Goal: Information Seeking & Learning: Learn about a topic

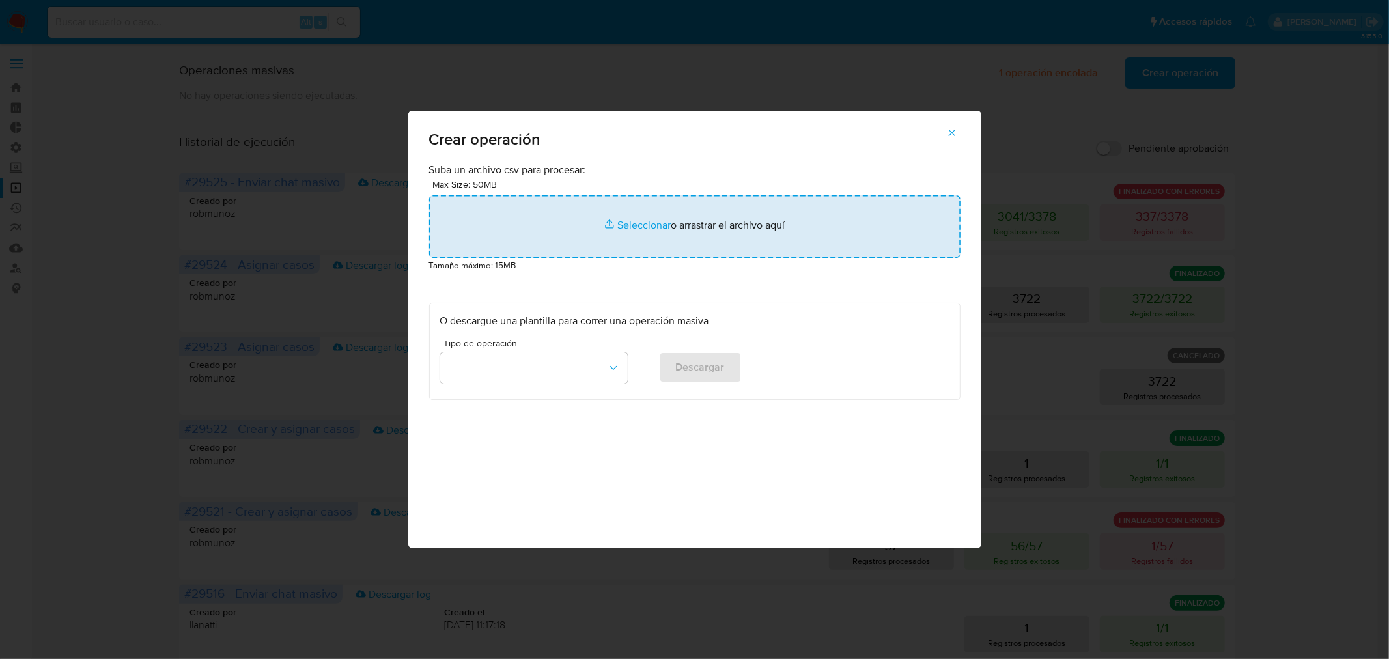
click at [806, 218] on input "file" at bounding box center [694, 226] width 531 height 63
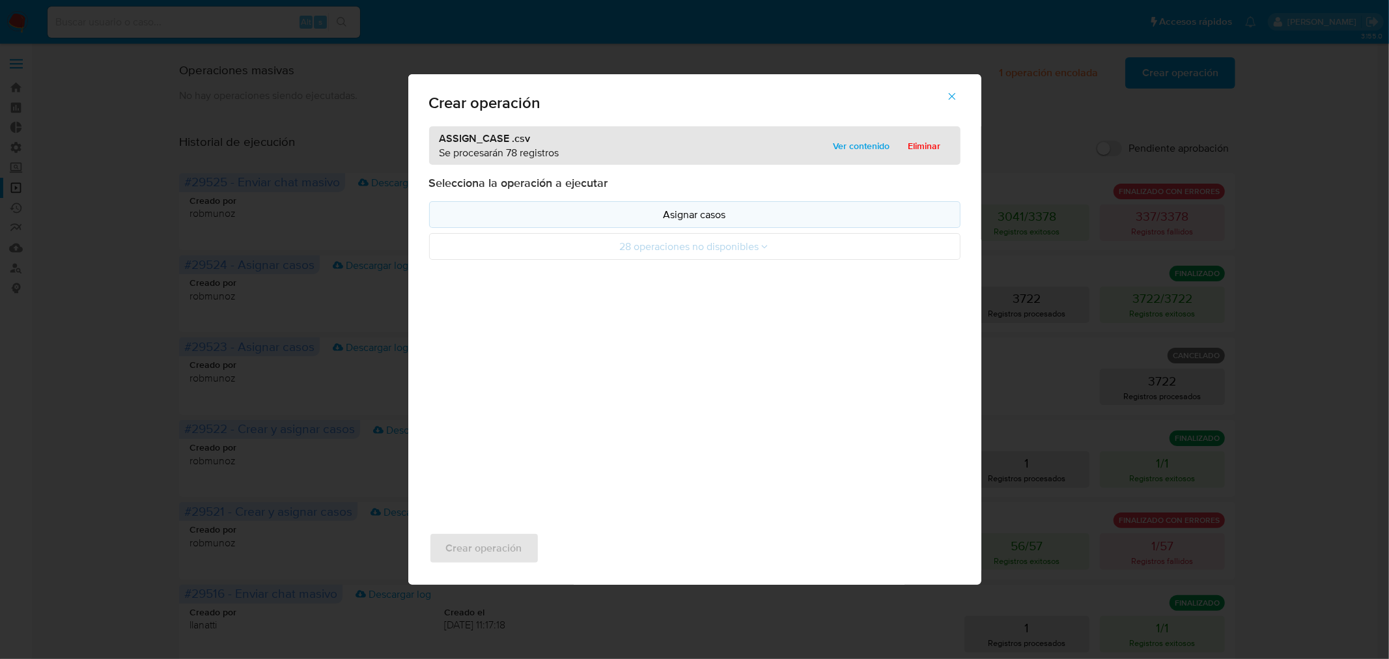
click at [502, 220] on p "Asignar casos" at bounding box center [694, 214] width 509 height 15
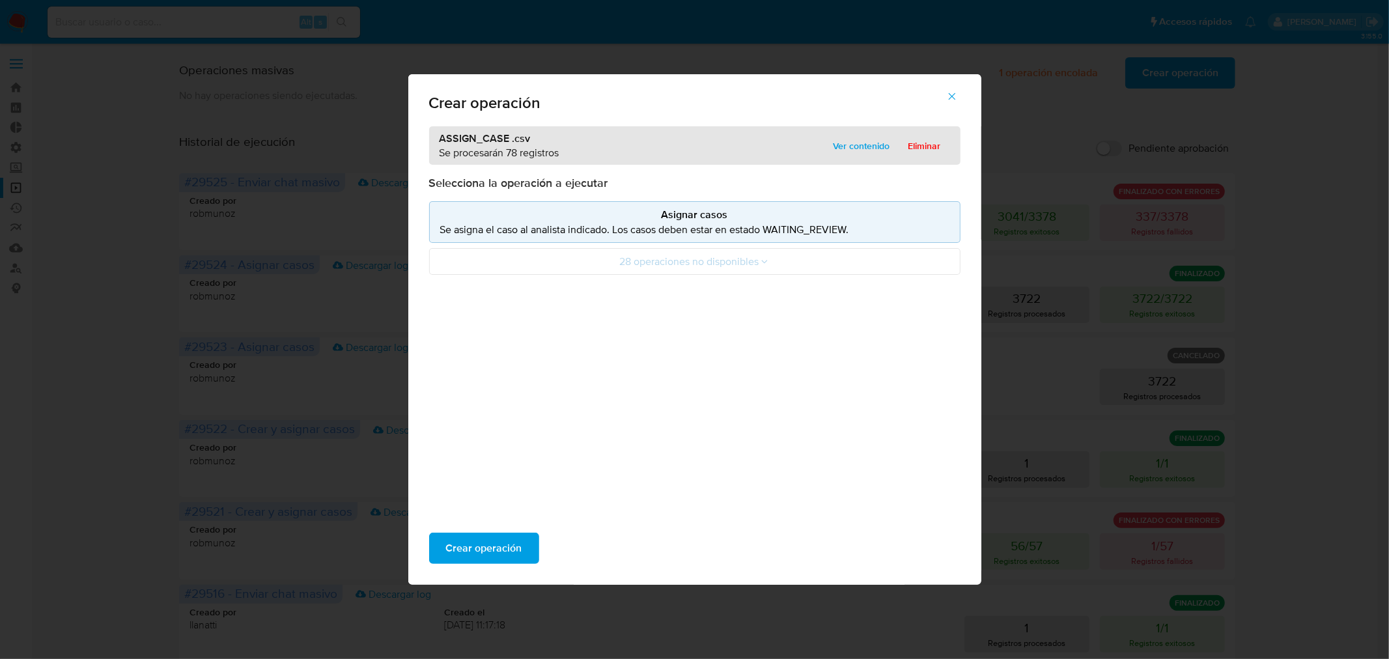
click at [952, 100] on icon "button" at bounding box center [952, 97] width 12 height 12
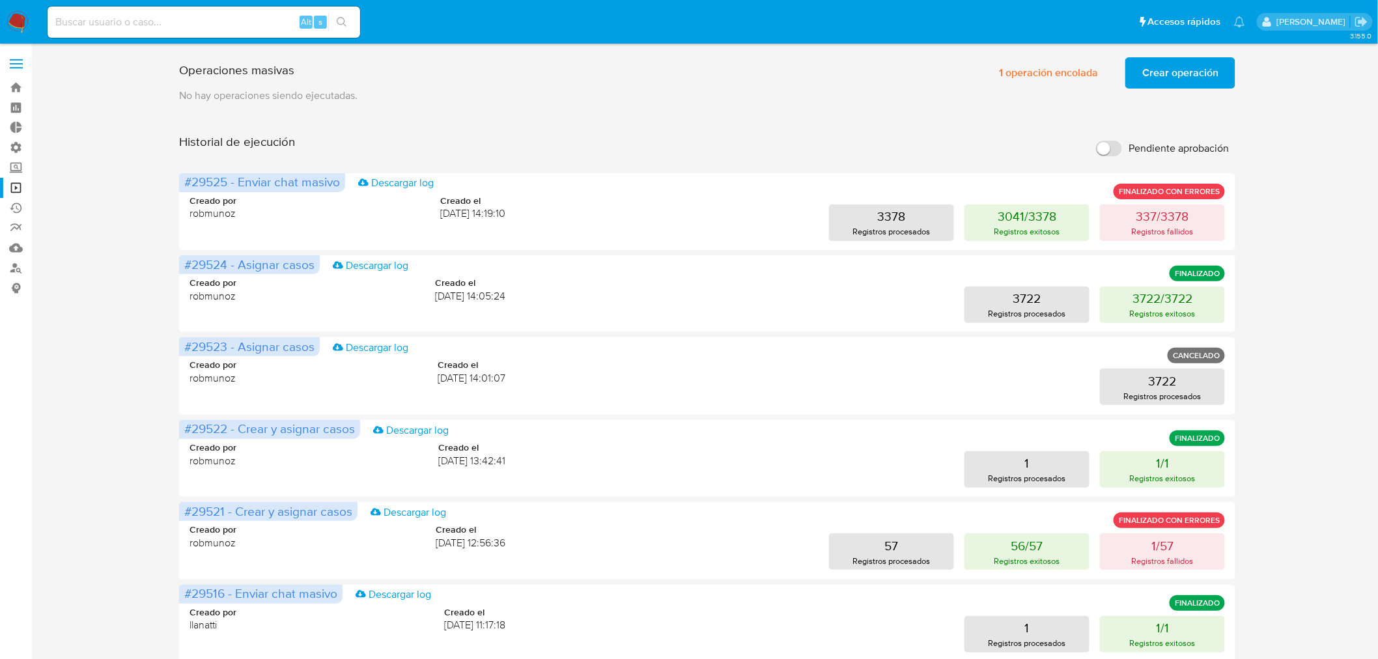
click at [1157, 76] on span "Crear operación" at bounding box center [1180, 73] width 76 height 29
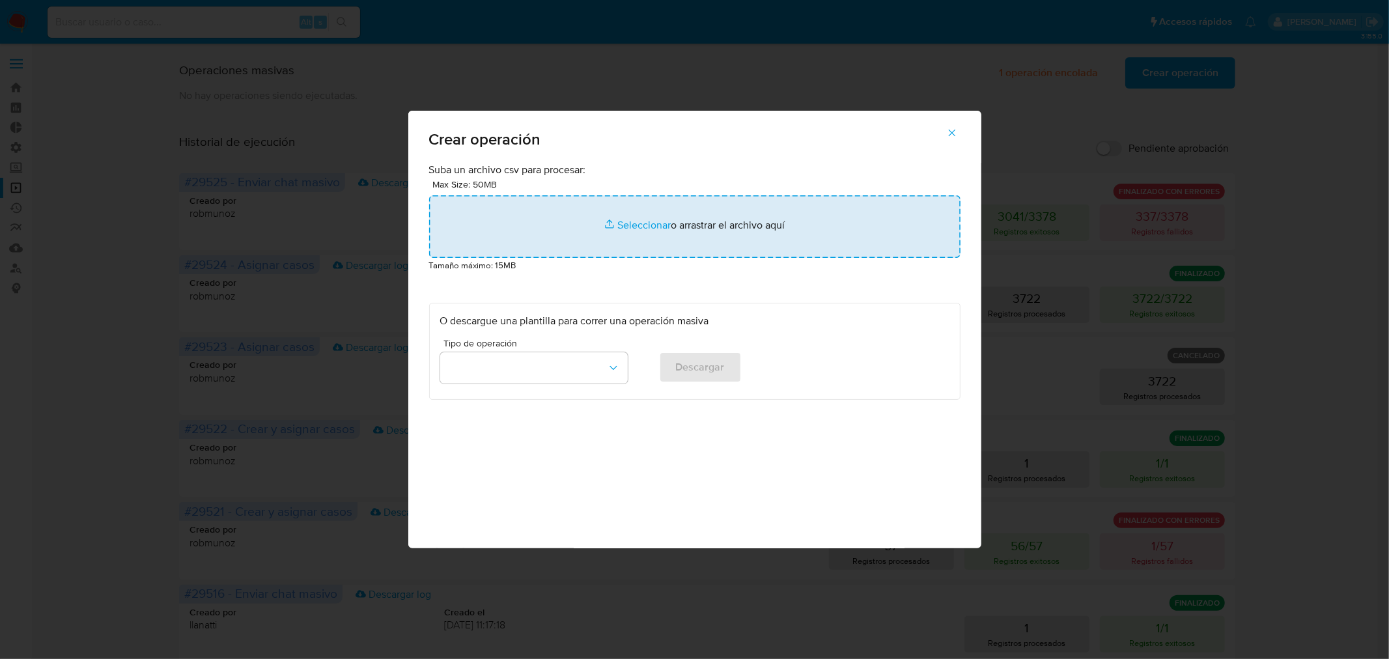
click at [715, 249] on input "file" at bounding box center [694, 226] width 531 height 63
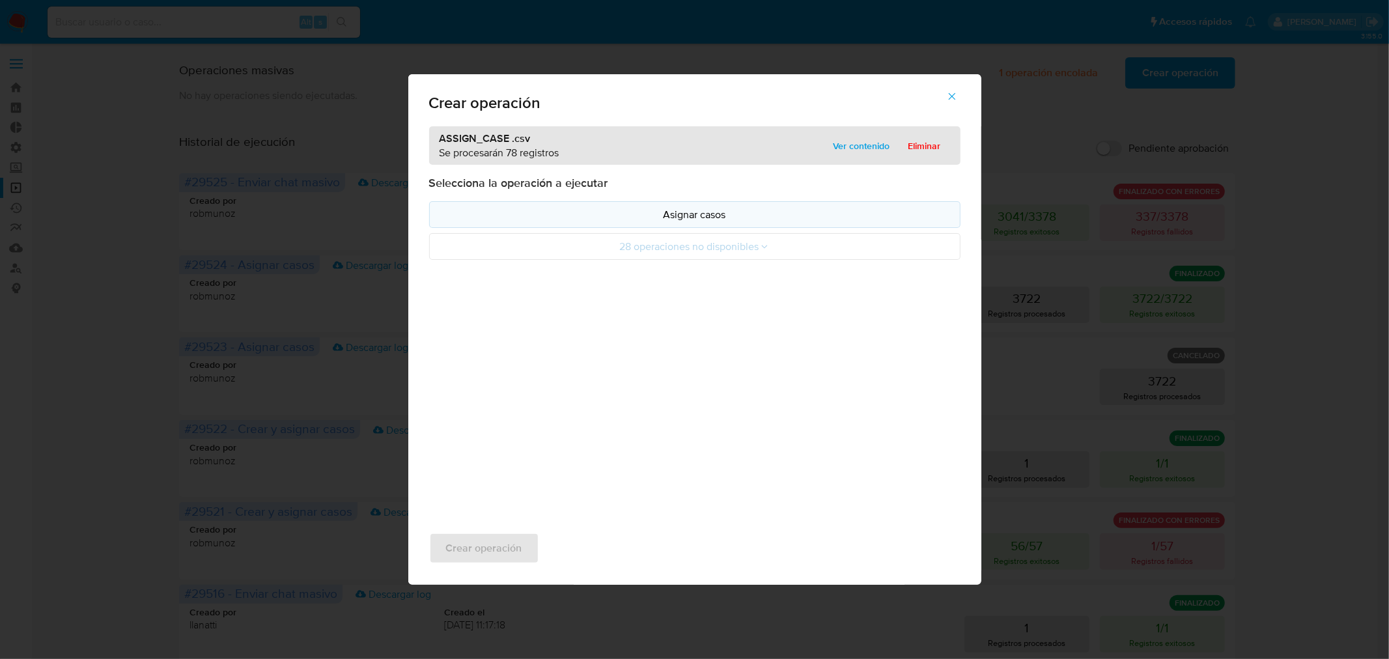
click at [602, 211] on p "Asignar casos" at bounding box center [694, 214] width 509 height 15
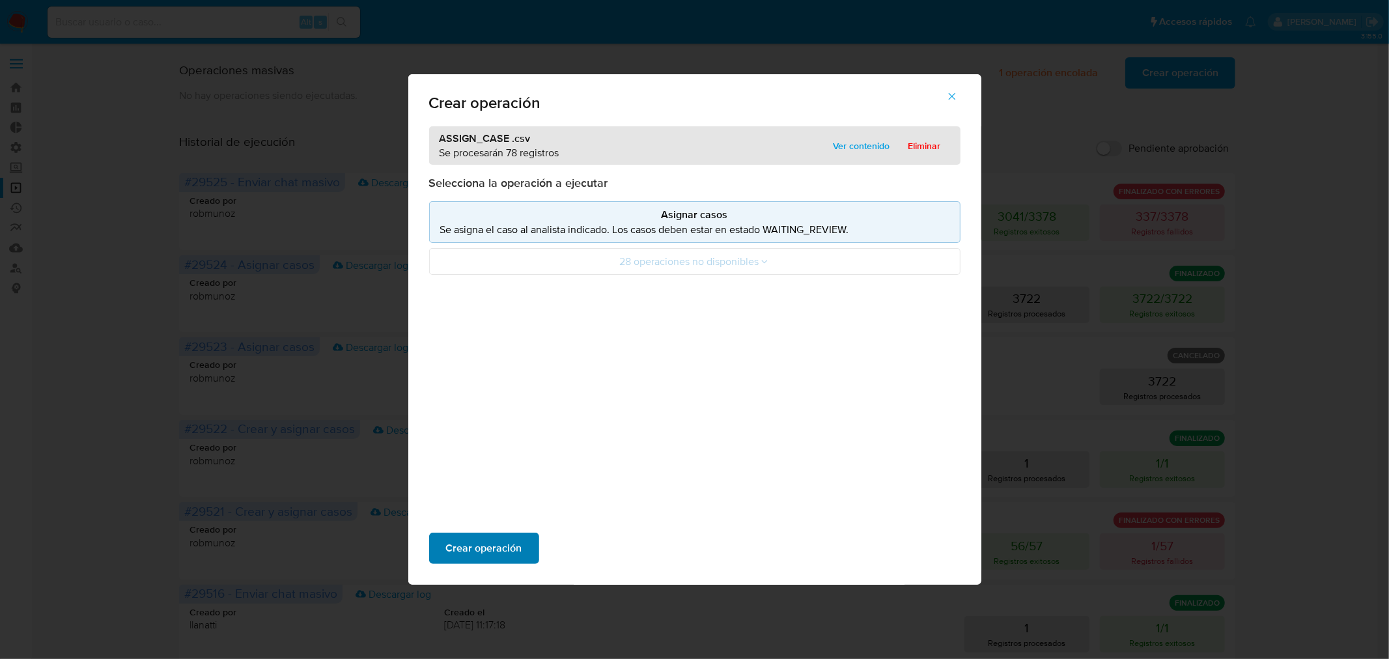
click at [490, 557] on span "Crear operación" at bounding box center [484, 548] width 76 height 29
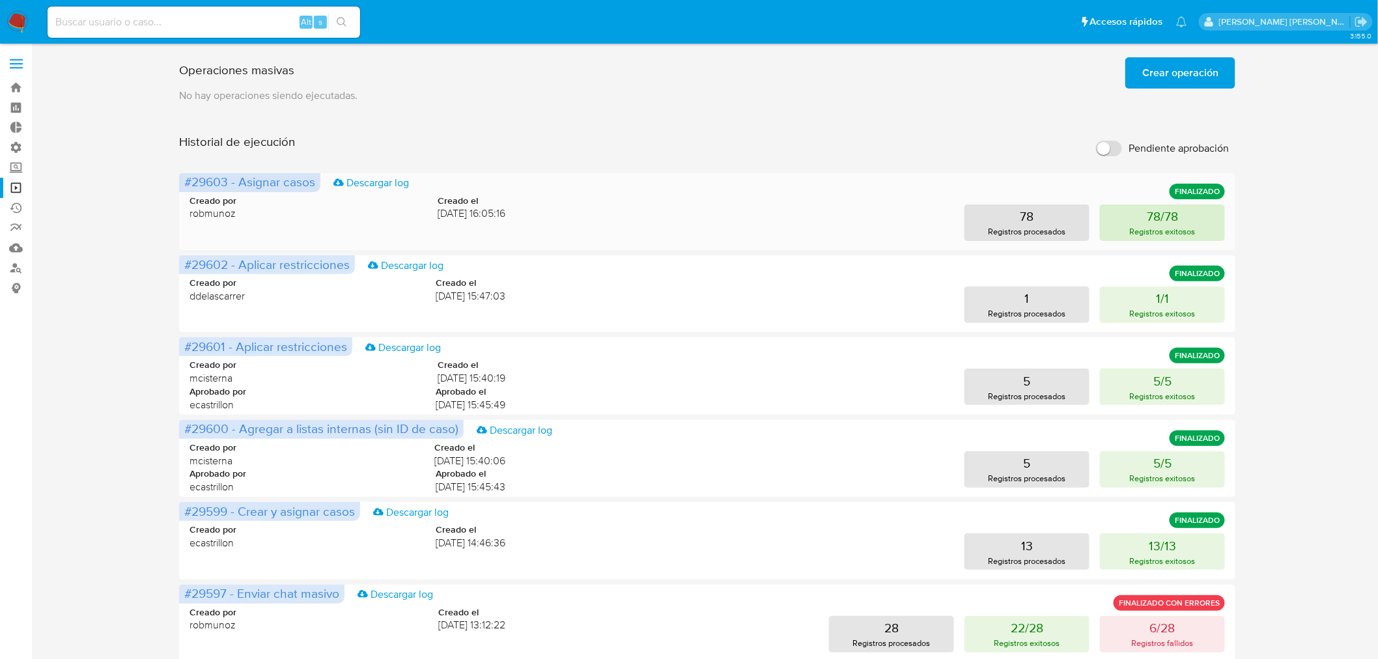
click at [1198, 216] on button "78/78 Registros exitosos" at bounding box center [1162, 222] width 125 height 36
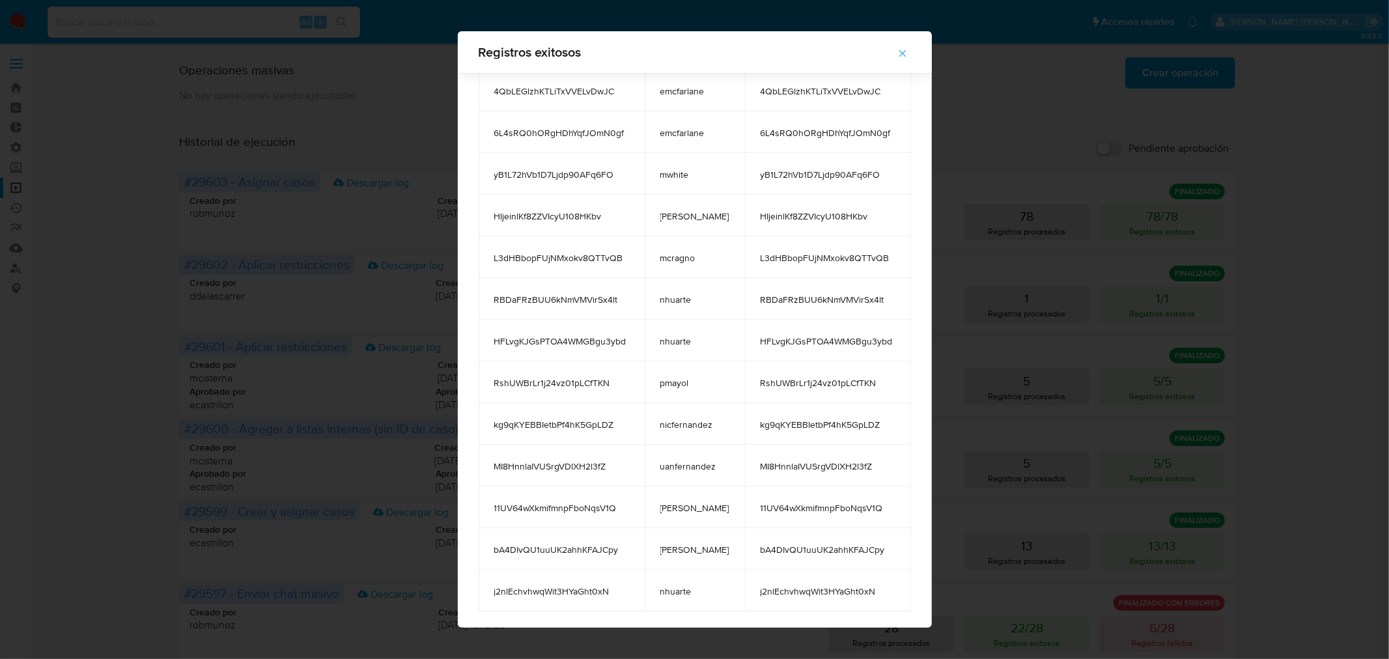
scroll to position [2749, 0]
click at [591, 378] on span "RshUWBrLr1j24vz01pLCfTKN" at bounding box center [561, 379] width 135 height 12
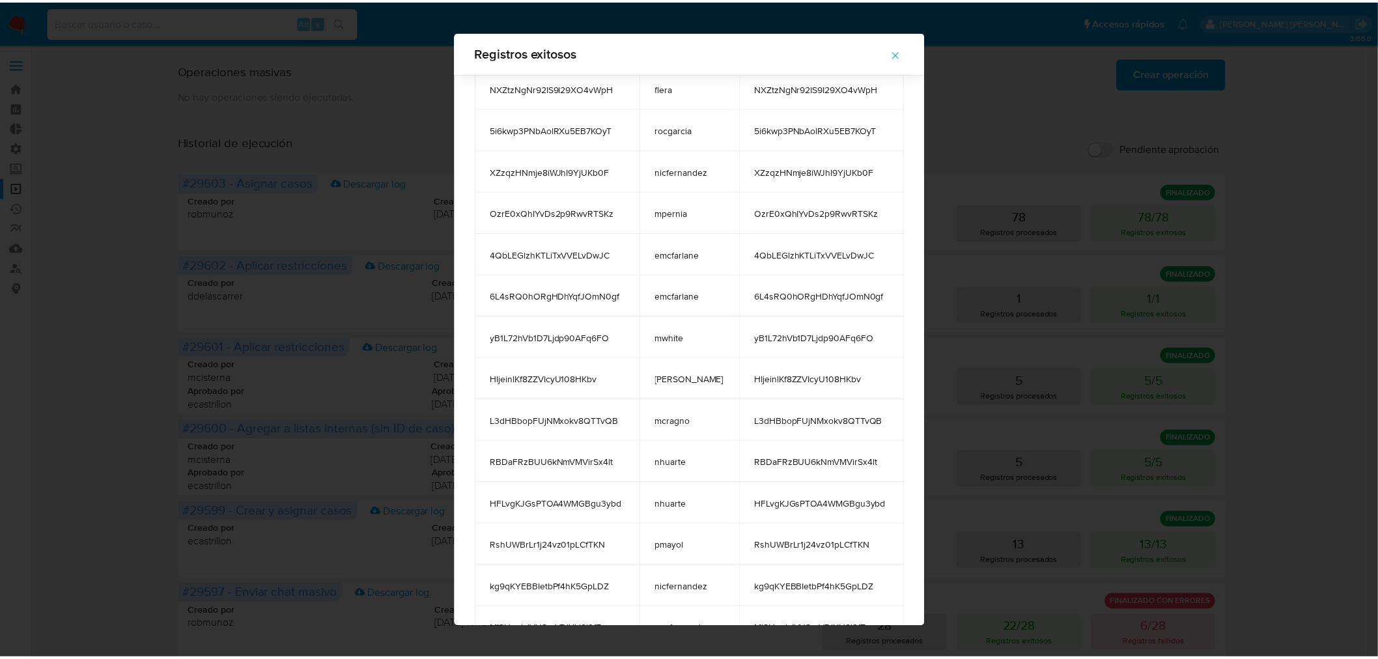
scroll to position [2387, 0]
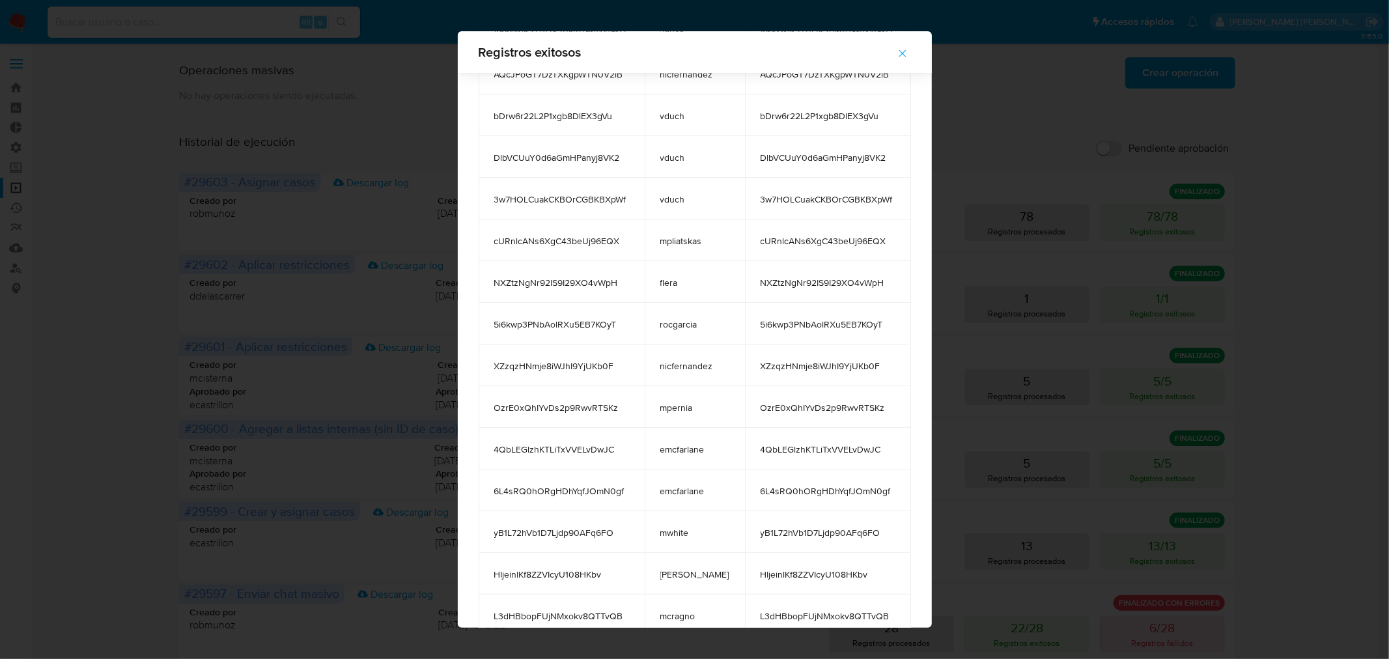
drag, startPoint x: 171, startPoint y: 26, endPoint x: 523, endPoint y: 44, distance: 352.1
click at [211, 18] on div "Registros exitosos case_id case_owner message qiUFGXukw6E8TgzSen4Upd1u vduch qi…" at bounding box center [694, 329] width 1389 height 659
drag, startPoint x: 910, startPoint y: 57, endPoint x: 903, endPoint y: 57, distance: 7.8
click at [910, 57] on button "button" at bounding box center [903, 53] width 46 height 31
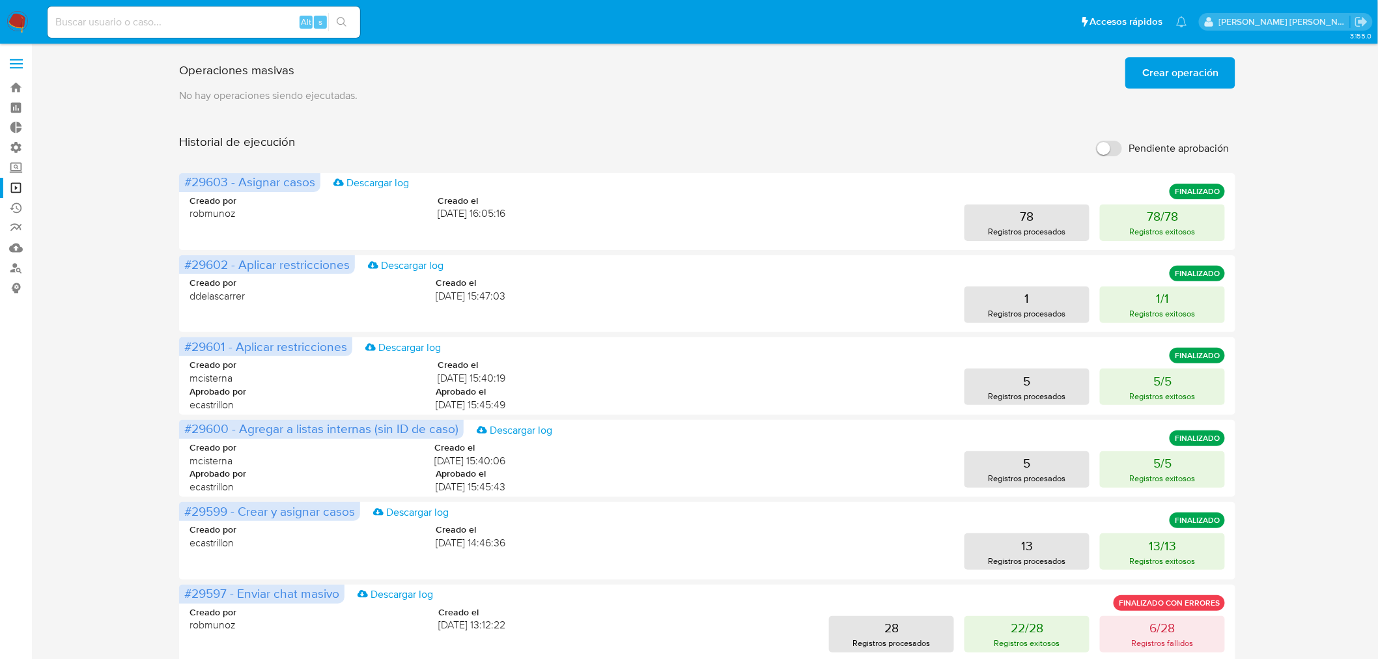
click at [171, 23] on input at bounding box center [204, 22] width 313 height 17
paste input "qiUFGXukw6E8TgzSen4Upd1u"
type input "qiUFGXukw6E8TgzSen4Upd1u"
click at [346, 18] on icon "search-icon" at bounding box center [342, 22] width 10 height 10
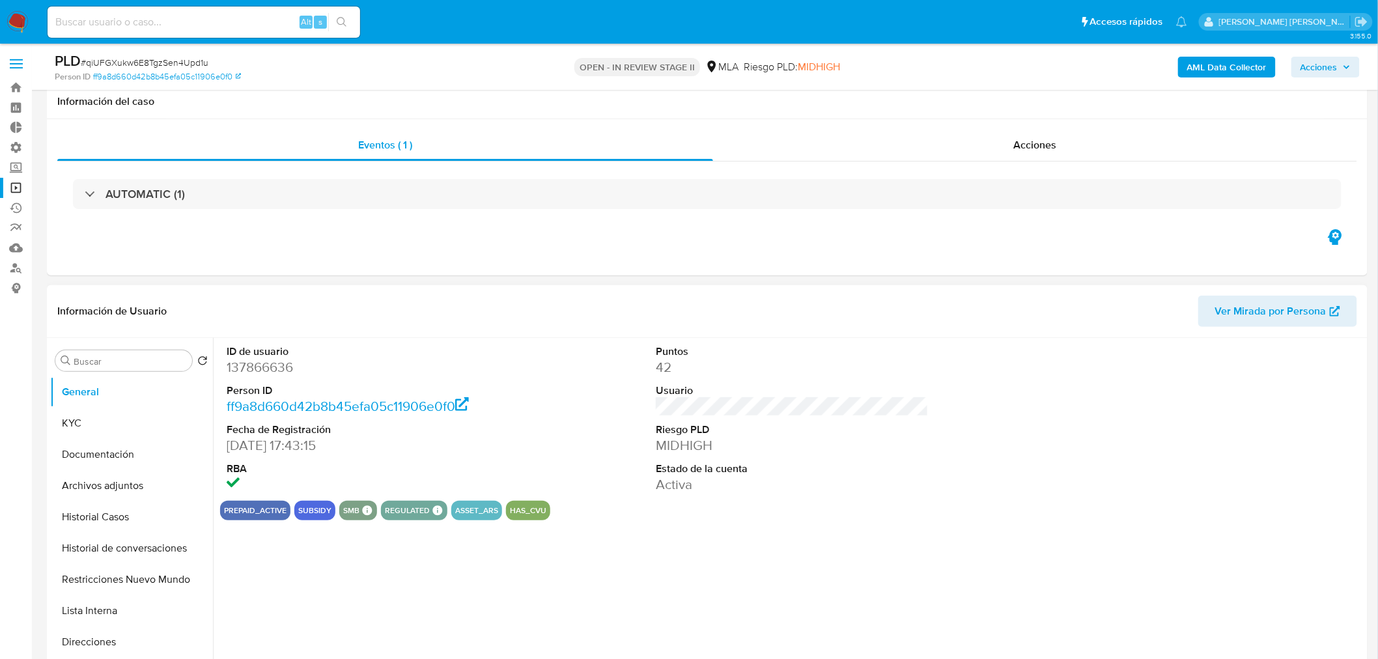
scroll to position [506, 0]
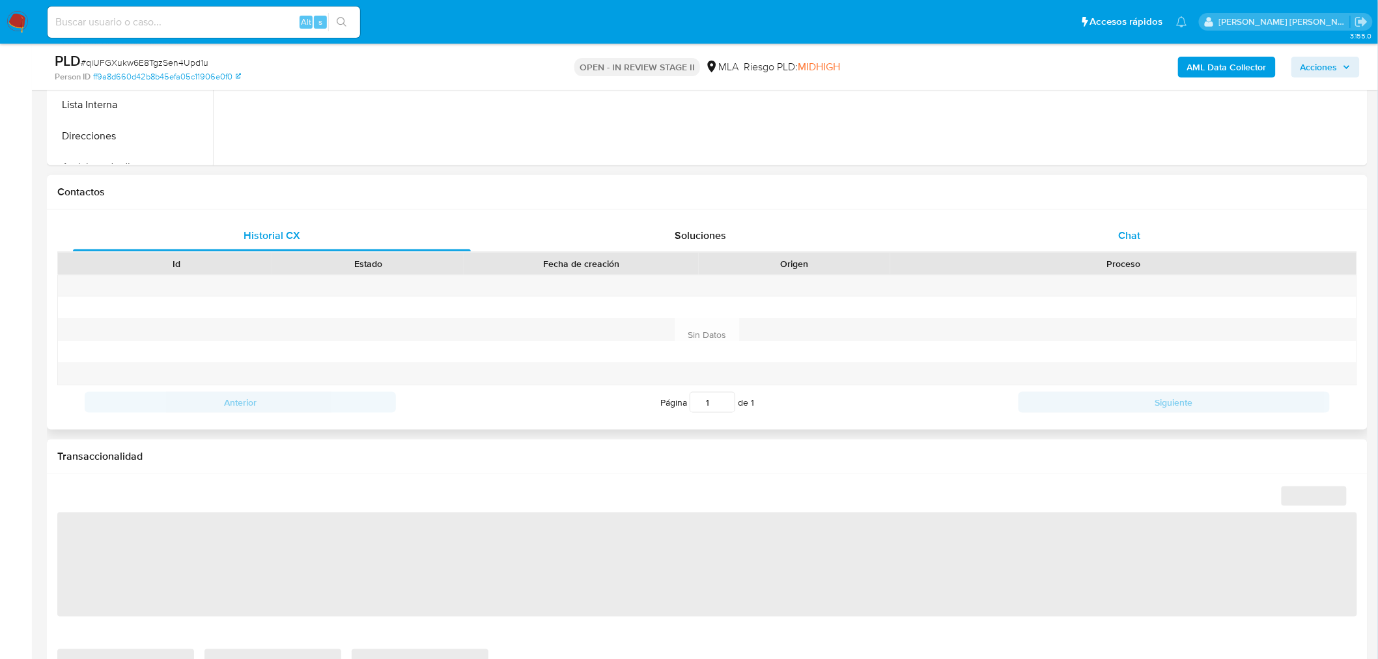
select select "10"
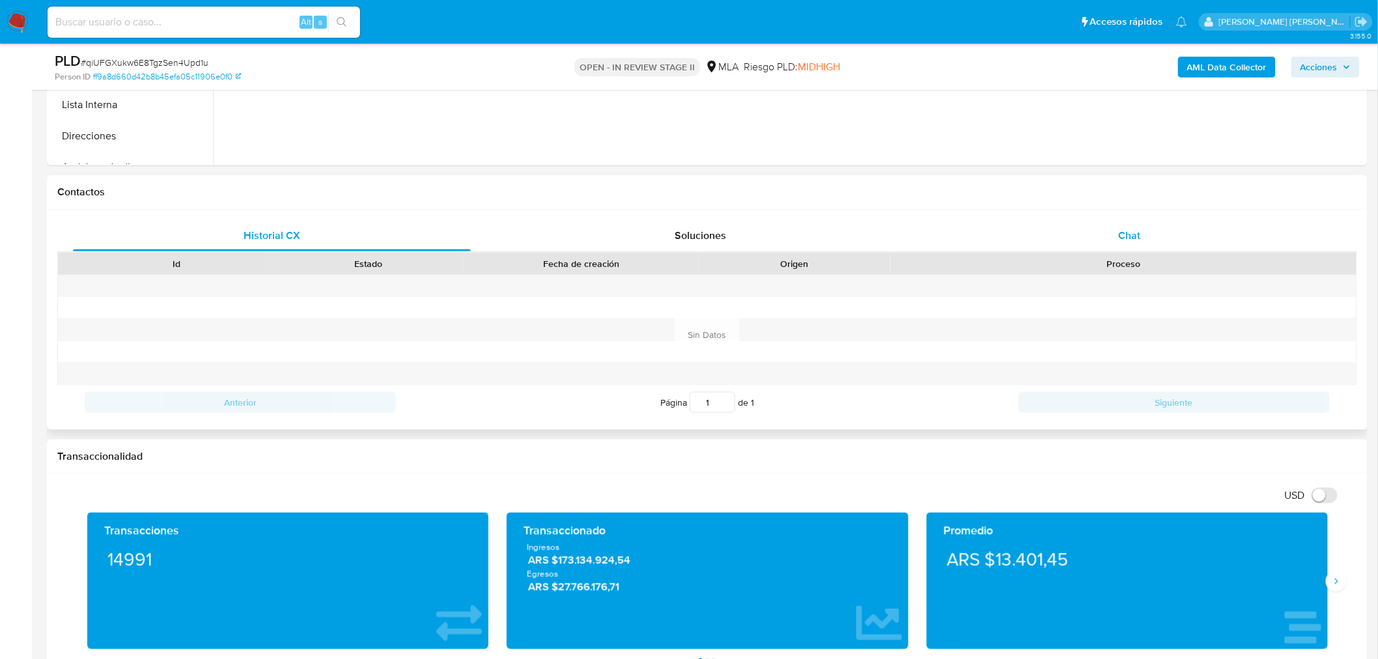
click at [1122, 243] on div "Chat" at bounding box center [1130, 235] width 398 height 31
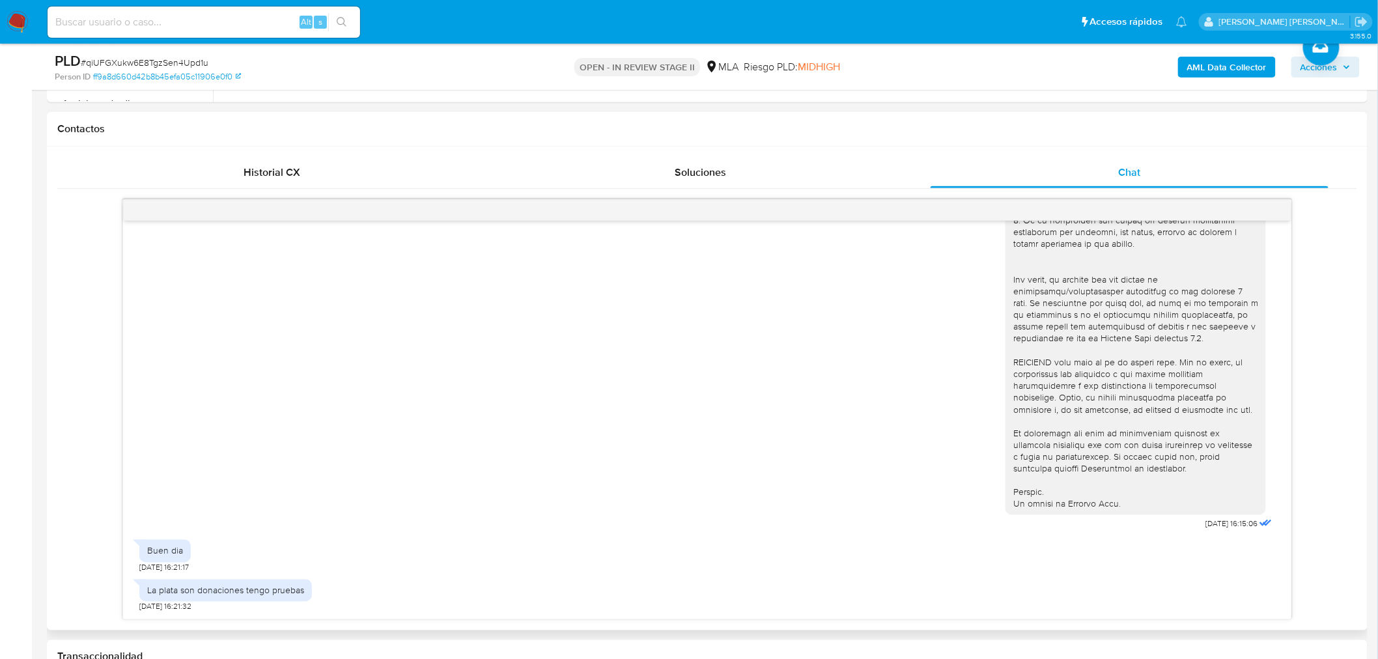
scroll to position [651, 0]
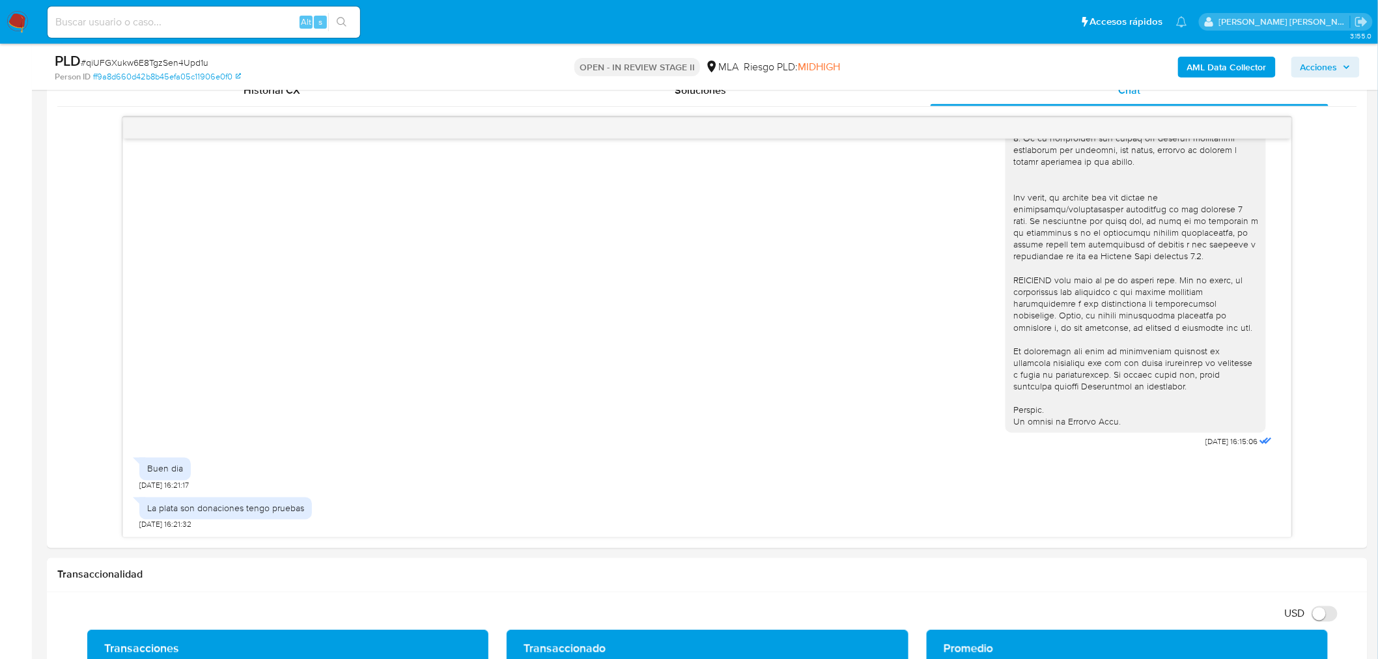
click at [156, 29] on input at bounding box center [204, 22] width 313 height 17
paste input "CR20240911203345"
type input "CR20240911203345"
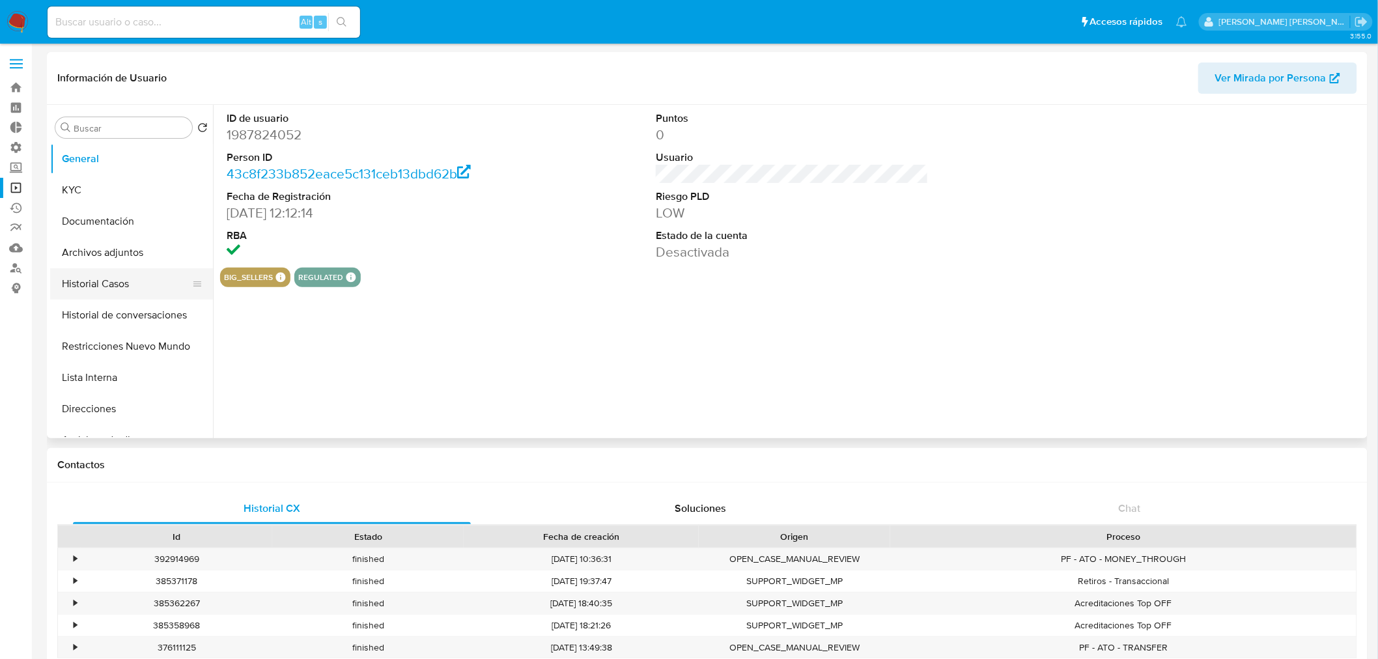
select select "10"
click at [109, 298] on button "Historial Casos" at bounding box center [126, 283] width 152 height 31
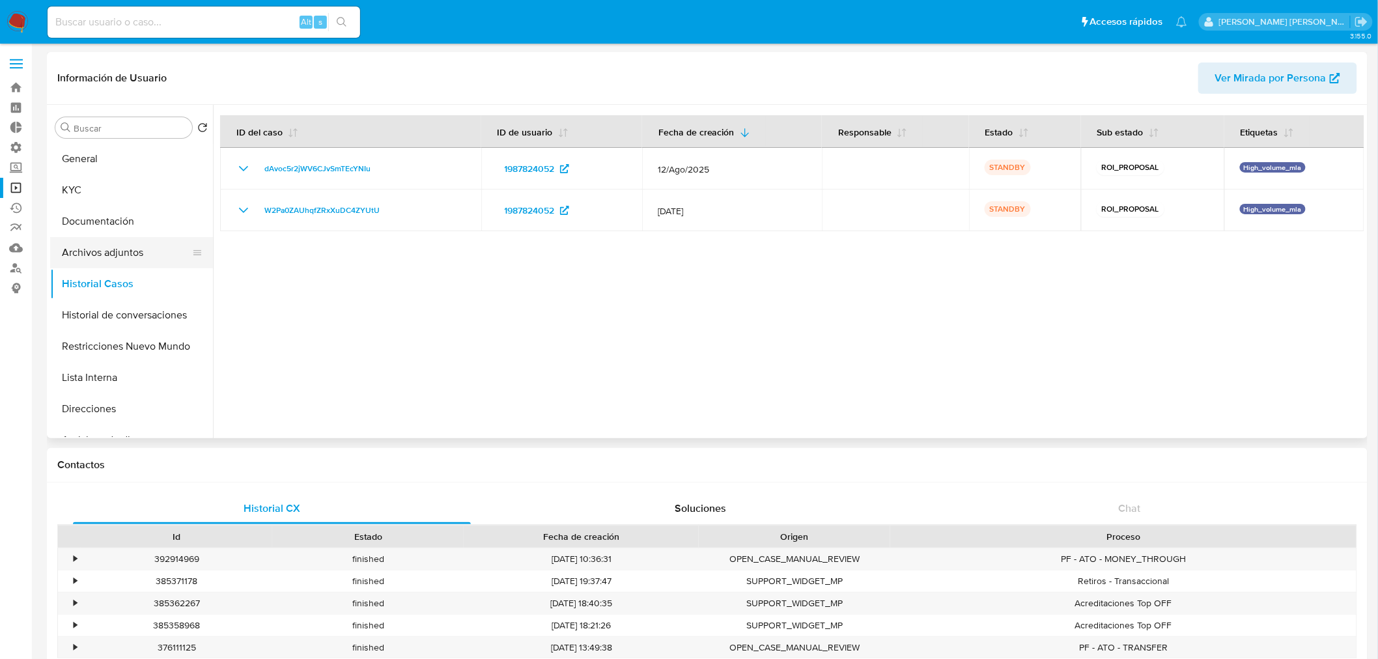
click at [92, 256] on button "Archivos adjuntos" at bounding box center [126, 252] width 152 height 31
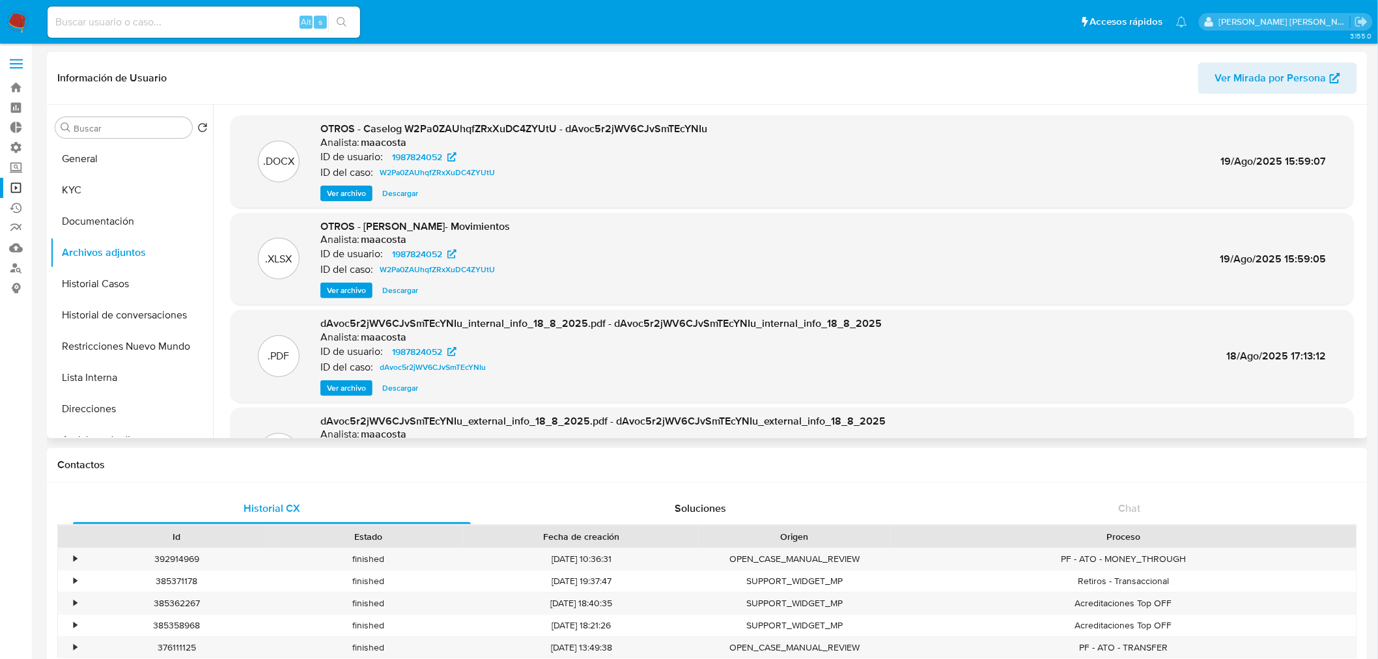
click at [336, 188] on span "Ver archivo" at bounding box center [346, 193] width 39 height 13
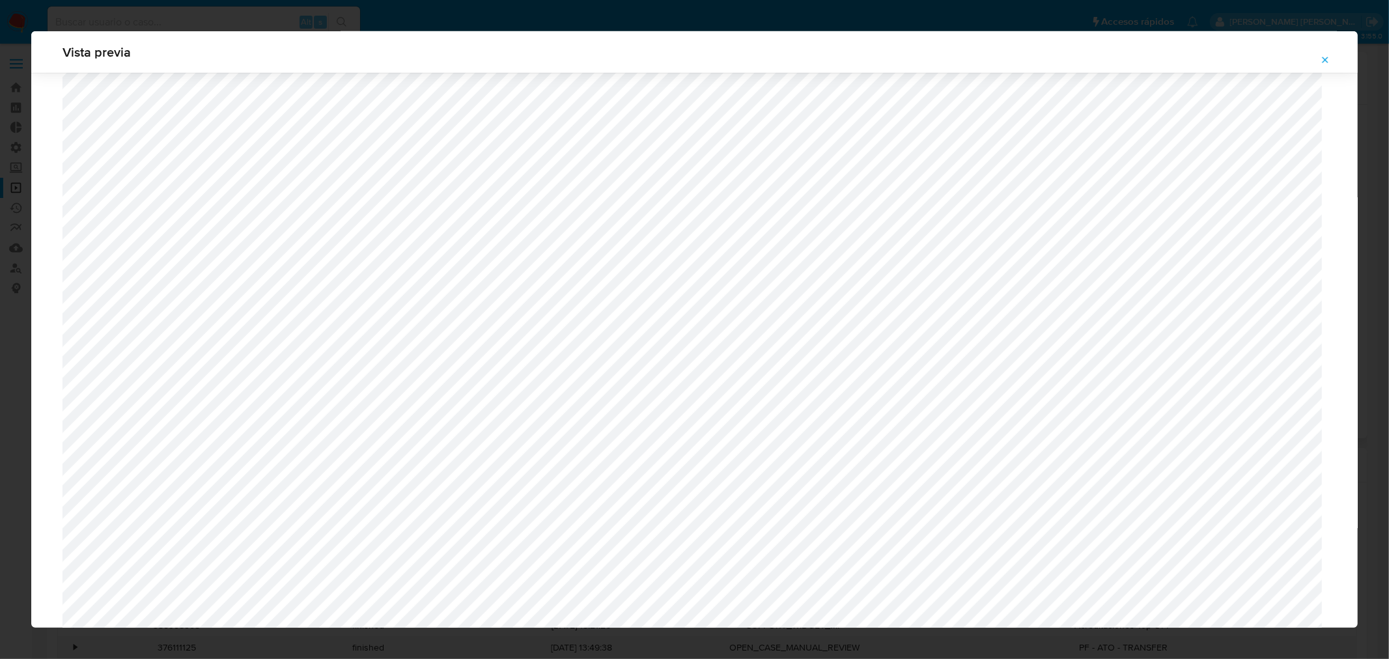
scroll to position [914, 0]
click at [1325, 57] on icon "Attachment preview" at bounding box center [1325, 60] width 10 height 10
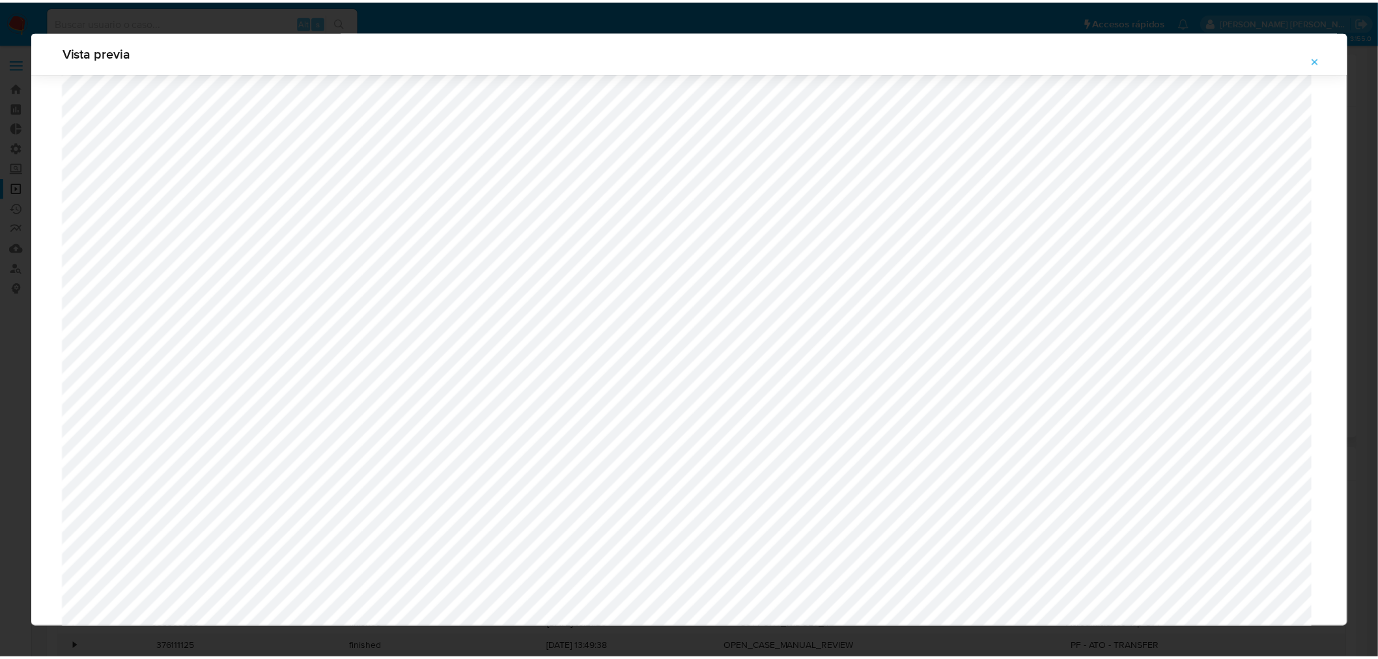
scroll to position [0, 0]
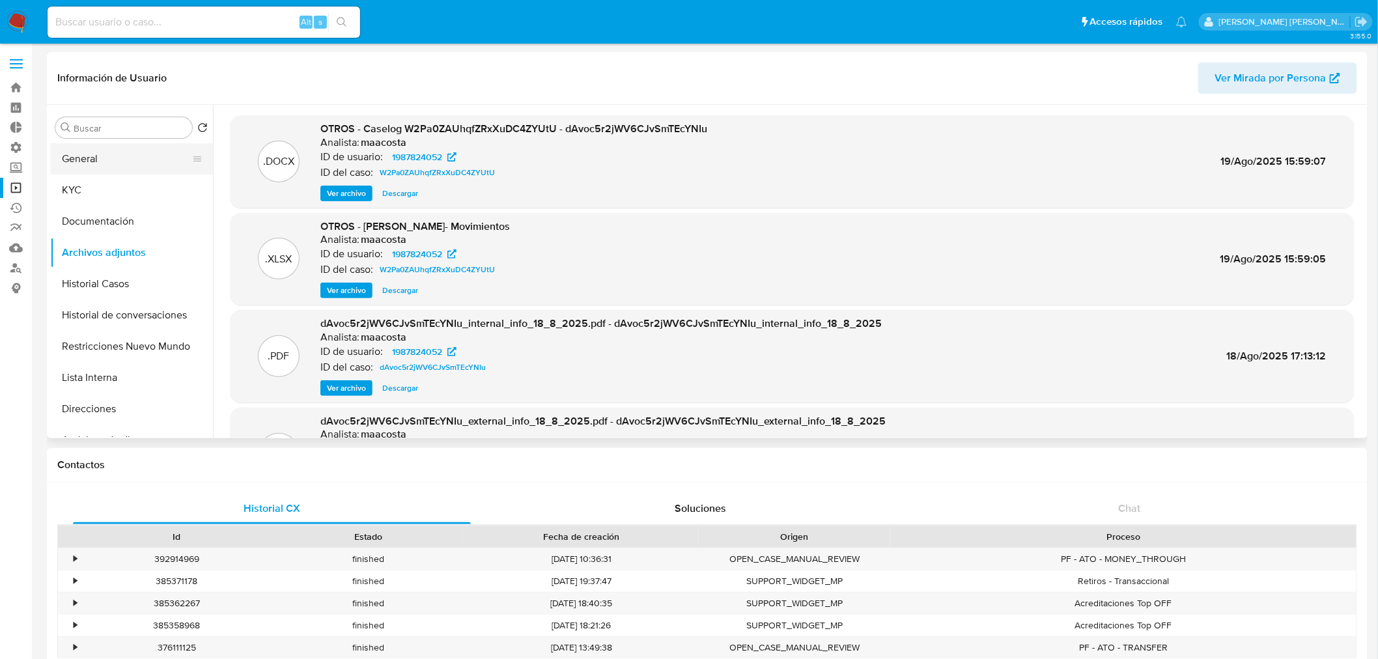
click at [111, 160] on button "General" at bounding box center [126, 158] width 152 height 31
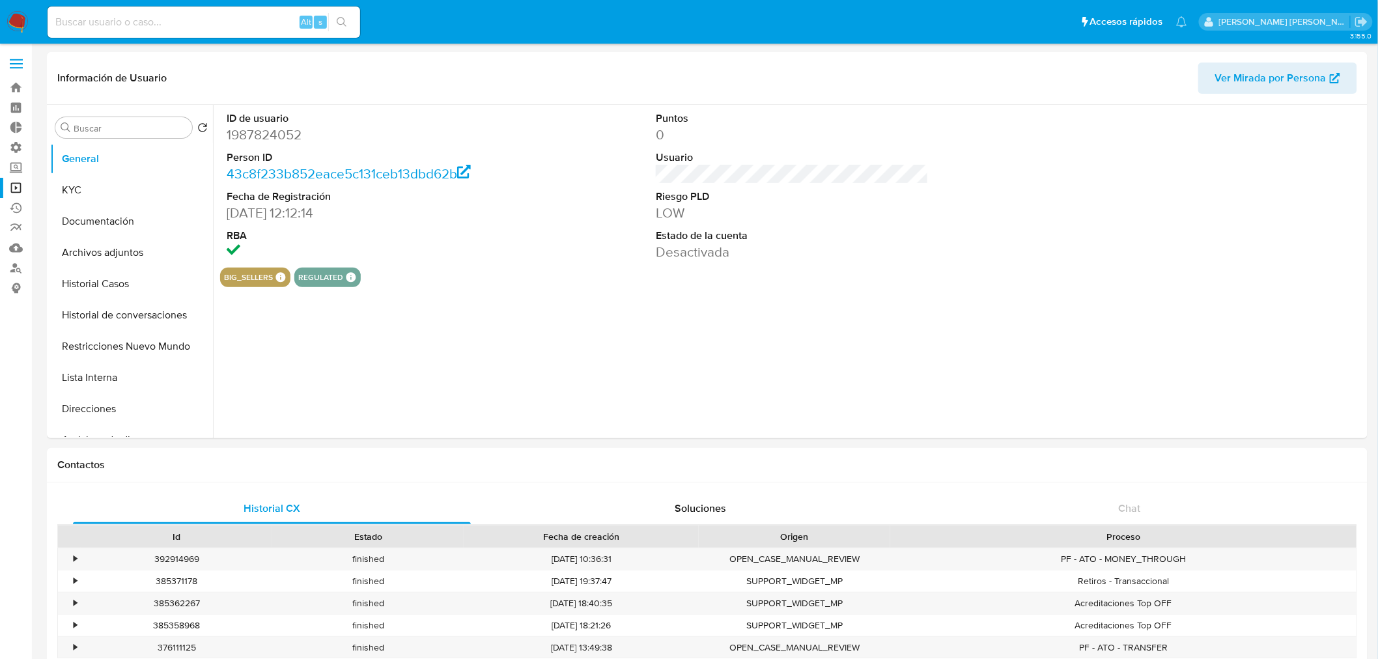
click at [256, 137] on dd "1987824052" at bounding box center [363, 135] width 273 height 18
copy dd "1987824052"
click at [134, 320] on button "Historial de conversaciones" at bounding box center [126, 315] width 152 height 31
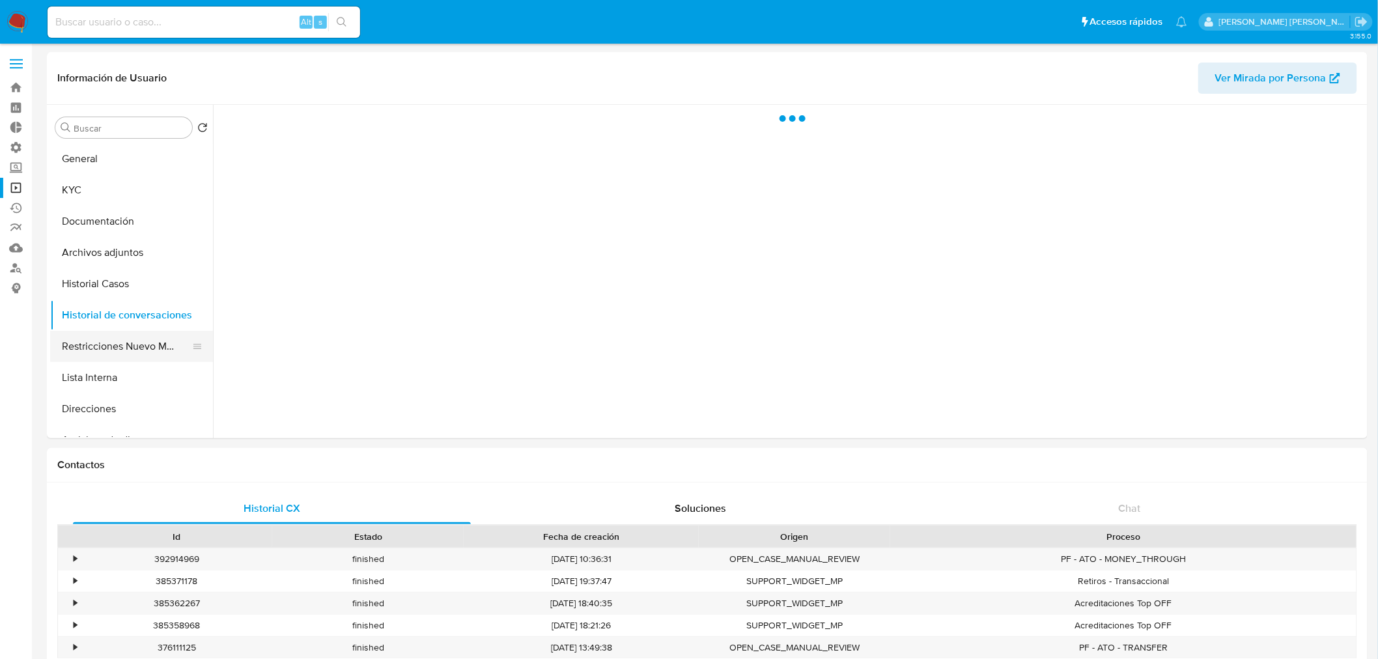
click at [131, 348] on button "Restricciones Nuevo Mundo" at bounding box center [126, 346] width 152 height 31
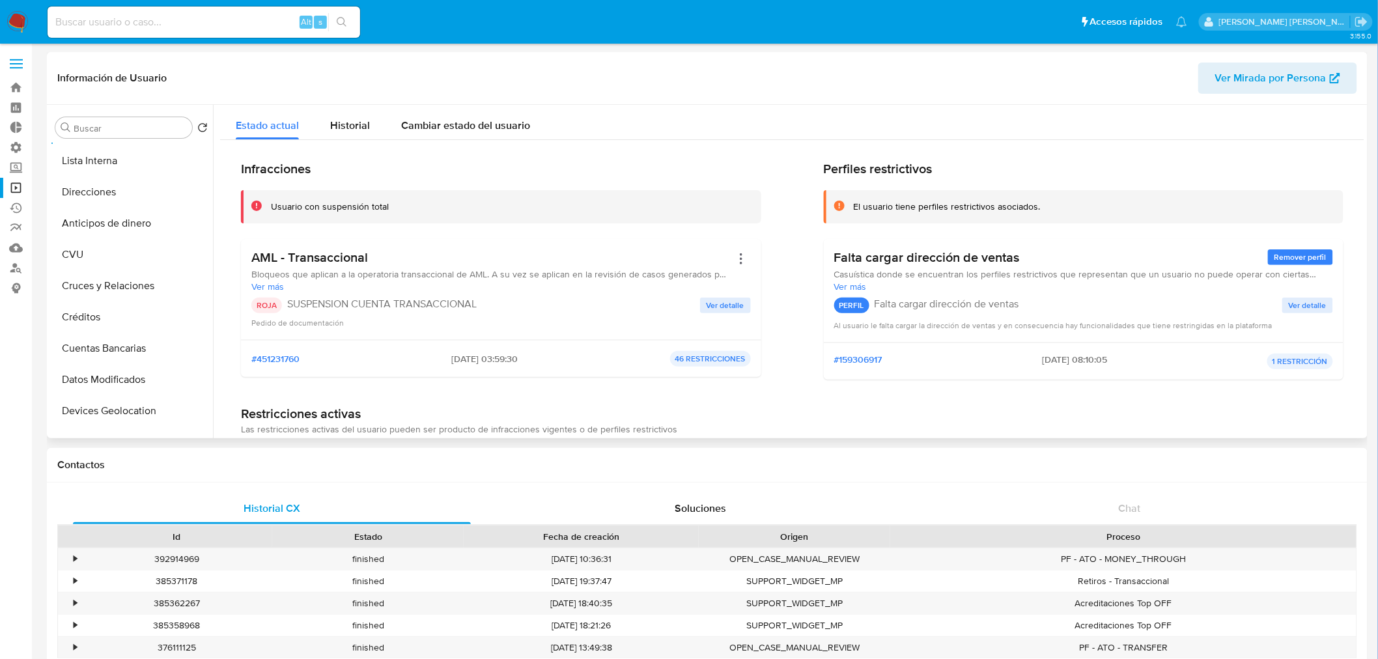
scroll to position [216, 0]
click at [105, 25] on input at bounding box center [204, 22] width 313 height 17
paste input "XXP3wfJ1zvdJLFKpKoaddy4I"
type input "XXP3wfJ1zvdJLFKpKoaddy4I"
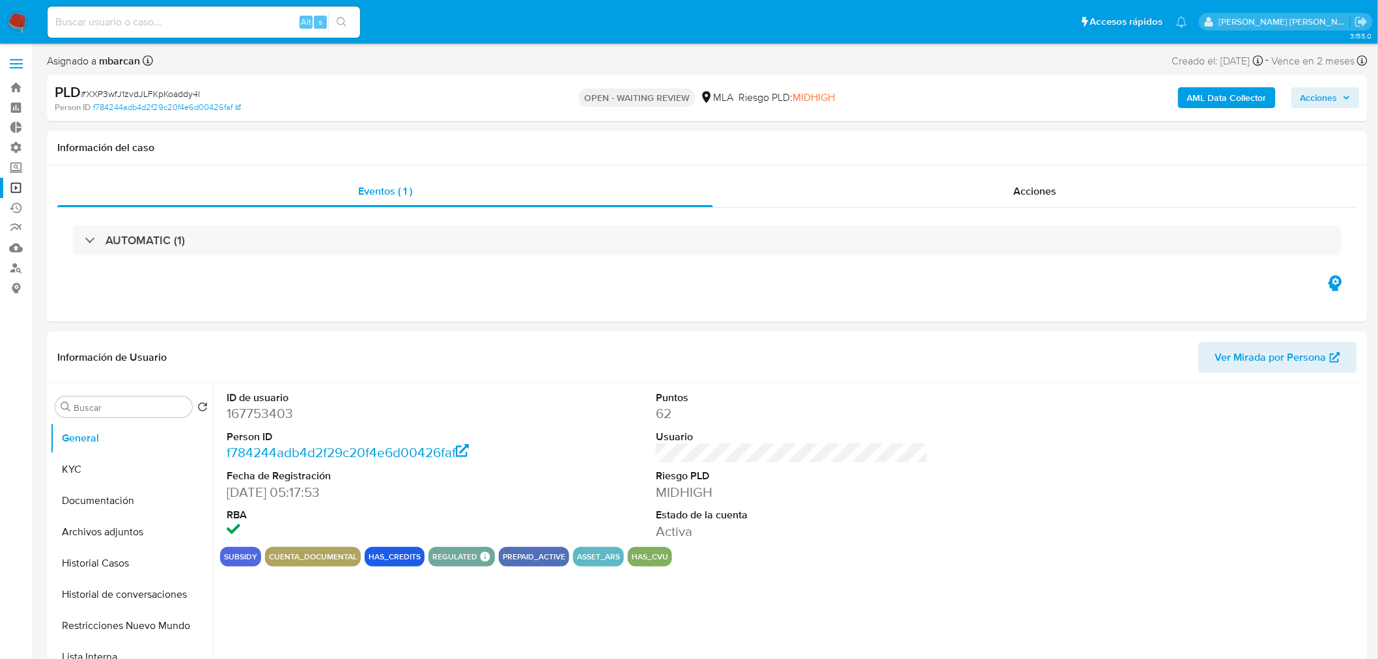
select select "10"
click at [994, 183] on div "Acciones" at bounding box center [1035, 191] width 645 height 31
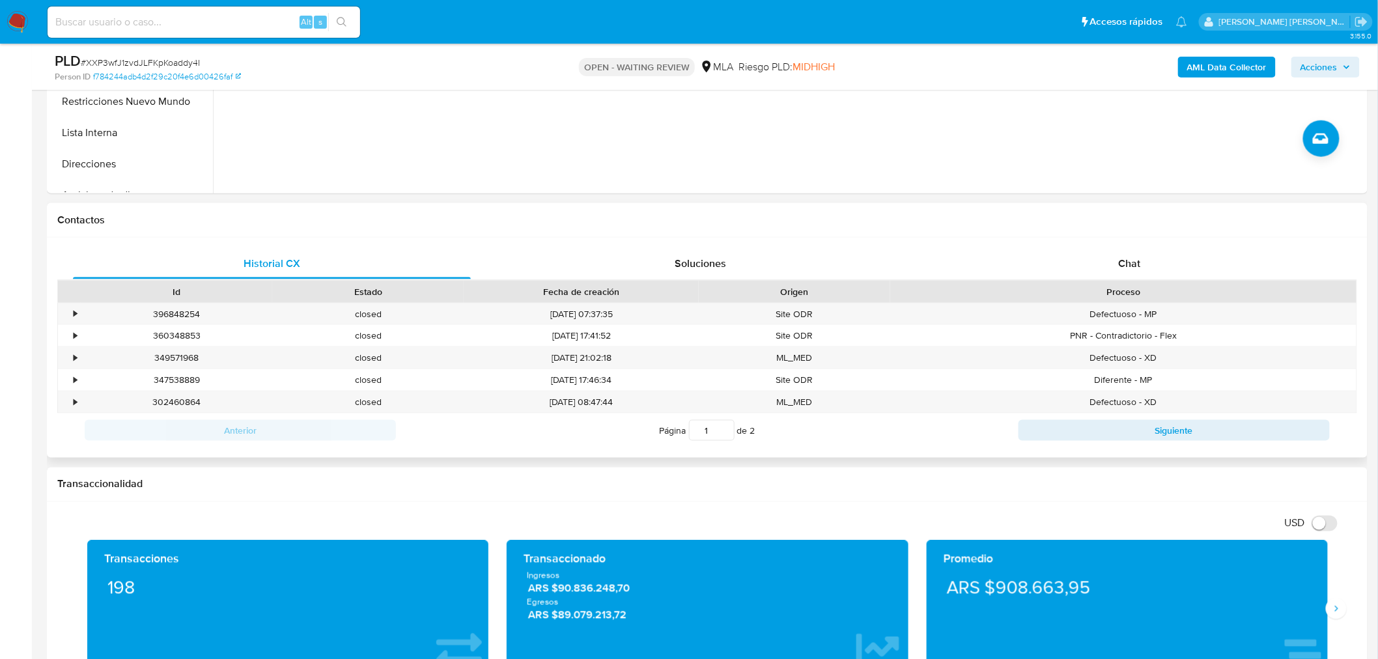
scroll to position [578, 0]
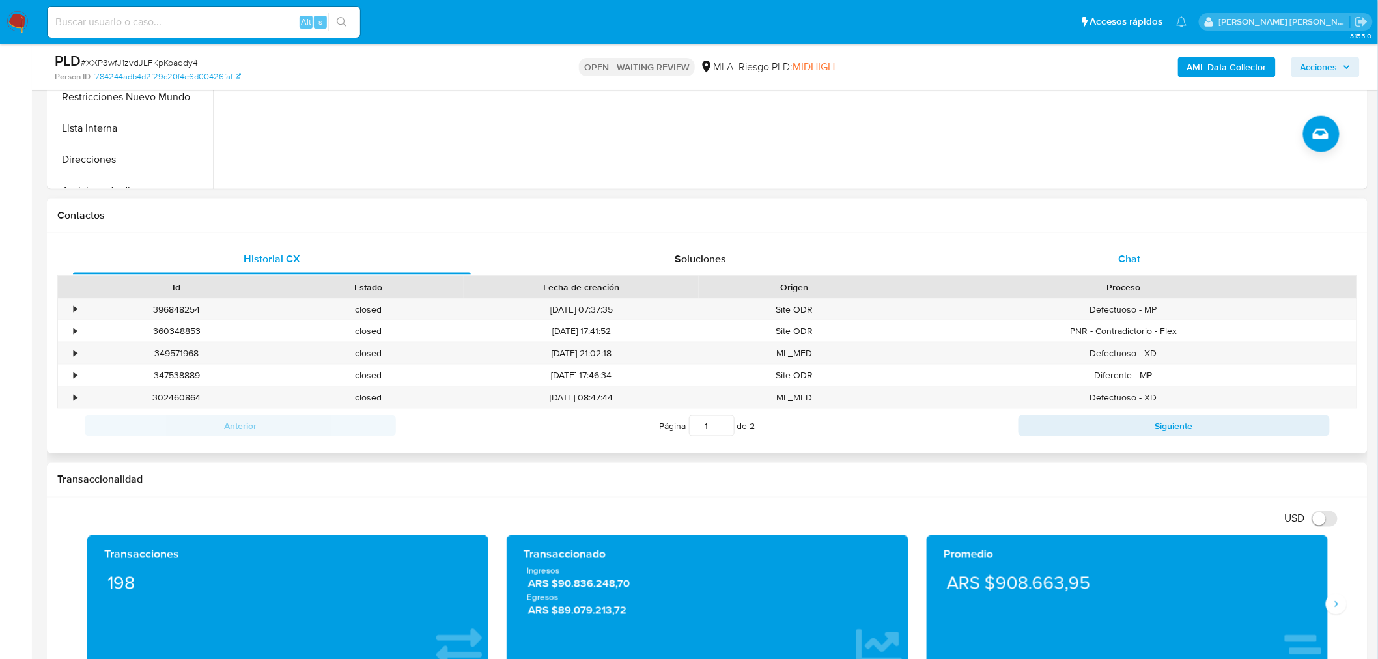
click at [1124, 271] on div "Chat" at bounding box center [1130, 259] width 398 height 31
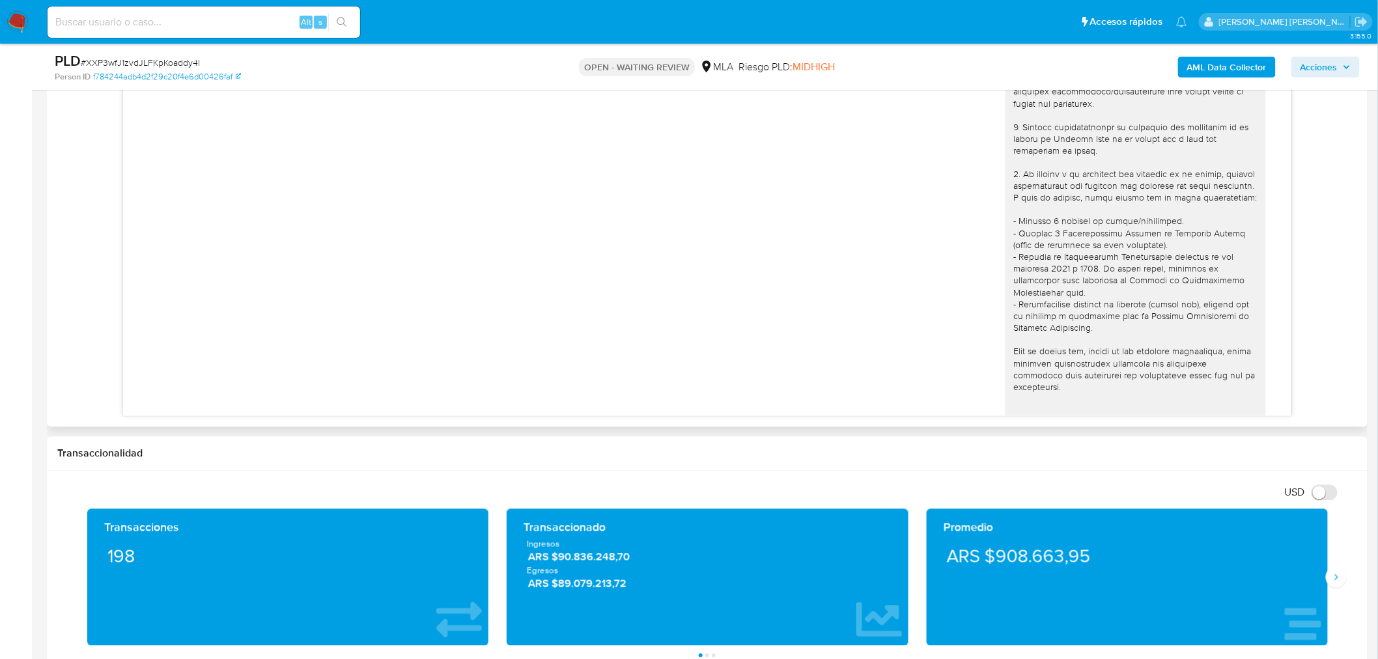
scroll to position [389, 0]
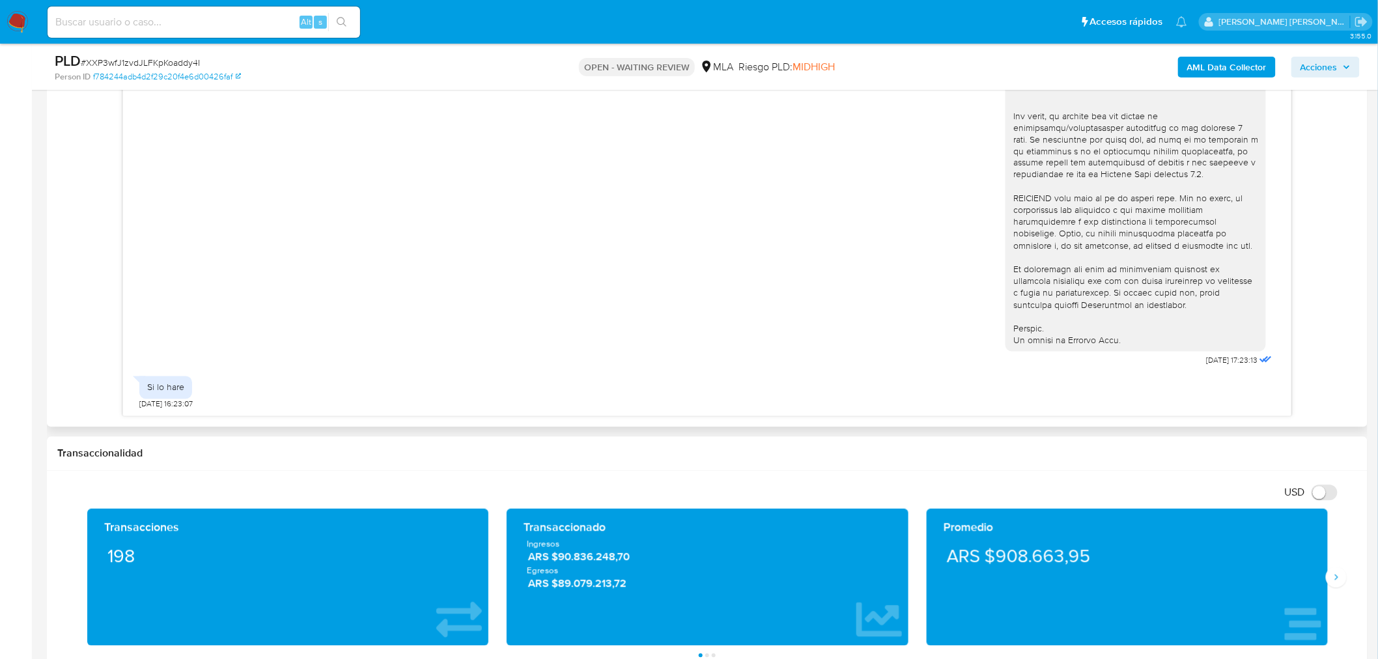
drag, startPoint x: 141, startPoint y: 393, endPoint x: 220, endPoint y: 391, distance: 78.8
click at [220, 391] on div "Si lo hare [DATE] 16:23:07" at bounding box center [707, 389] width 1136 height 39
click at [380, 398] on div "Si lo hare [DATE] 16:23:07" at bounding box center [707, 389] width 1136 height 39
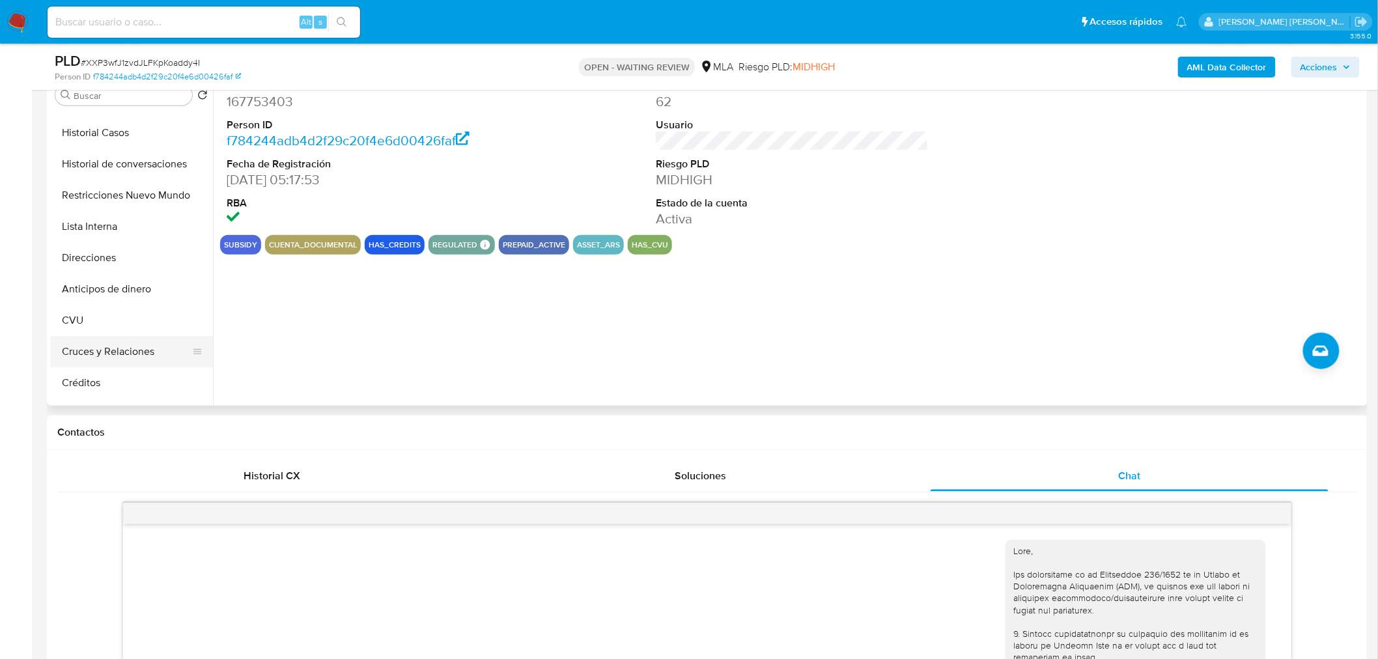
scroll to position [145, 0]
click at [109, 355] on button "Créditos" at bounding box center [126, 356] width 152 height 31
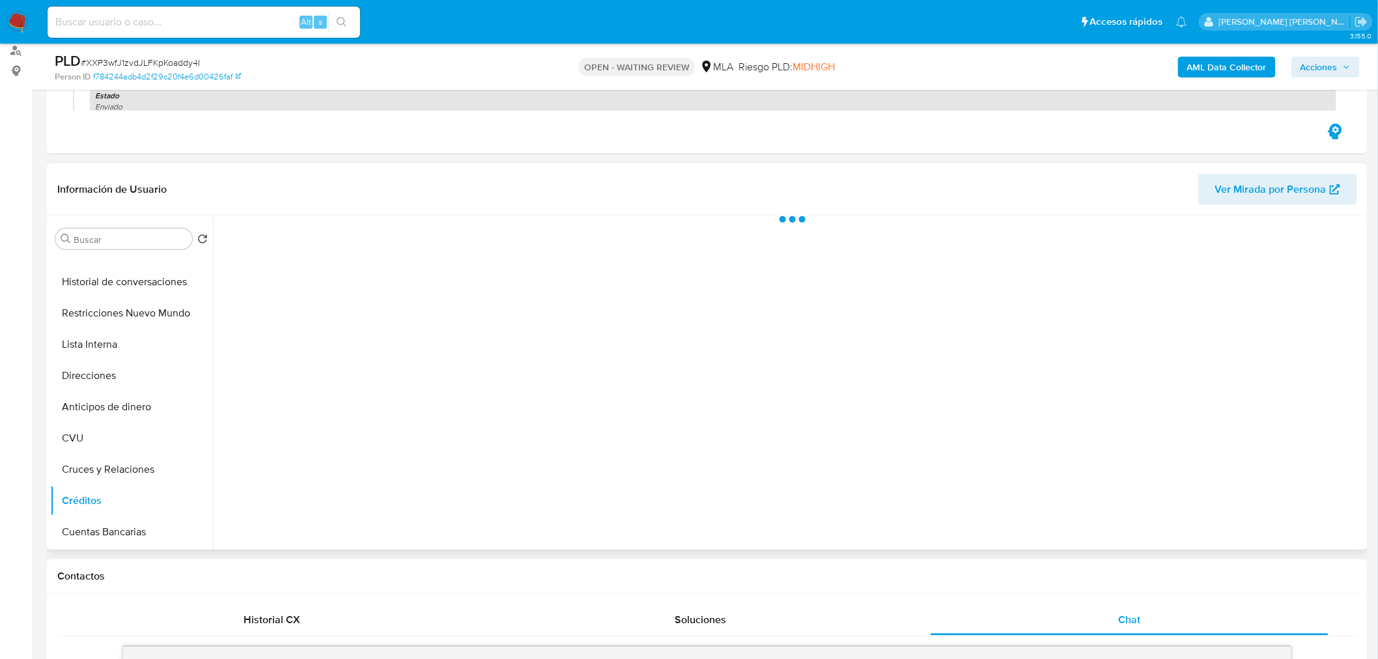
scroll to position [217, 0]
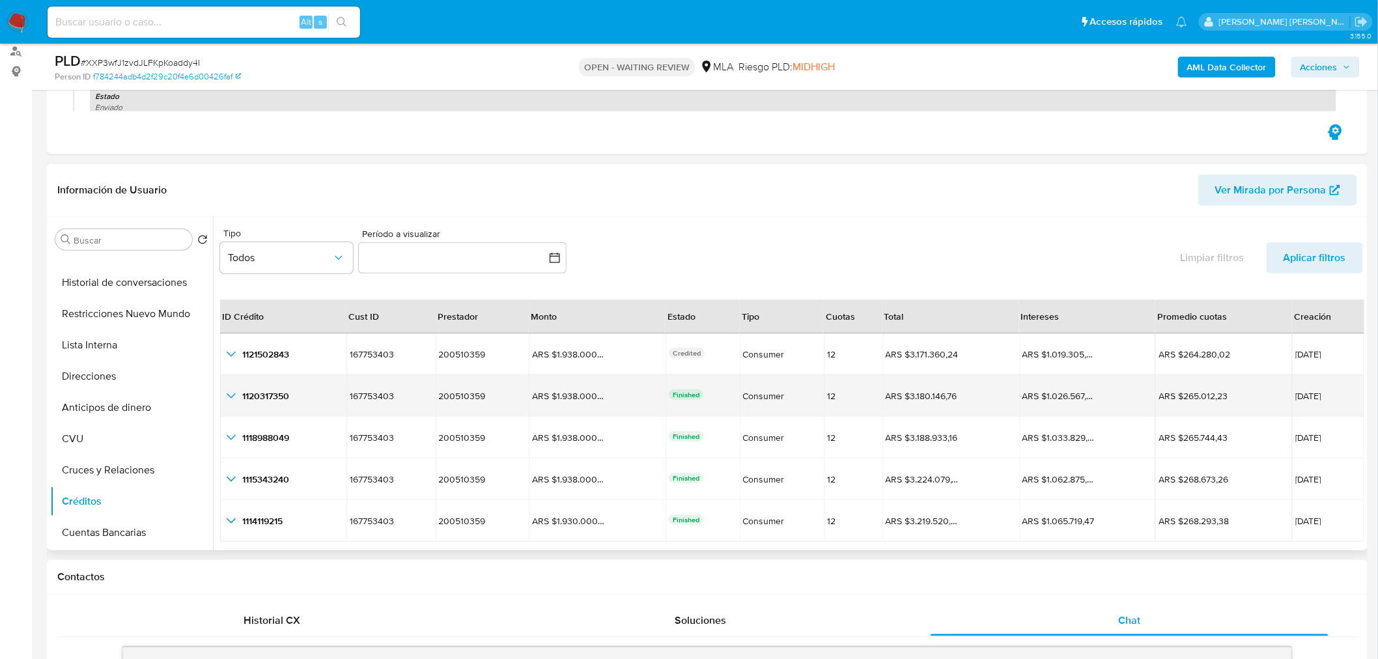
click at [226, 396] on icon "button_show_hidden_detail_by_id_1" at bounding box center [231, 396] width 16 height 16
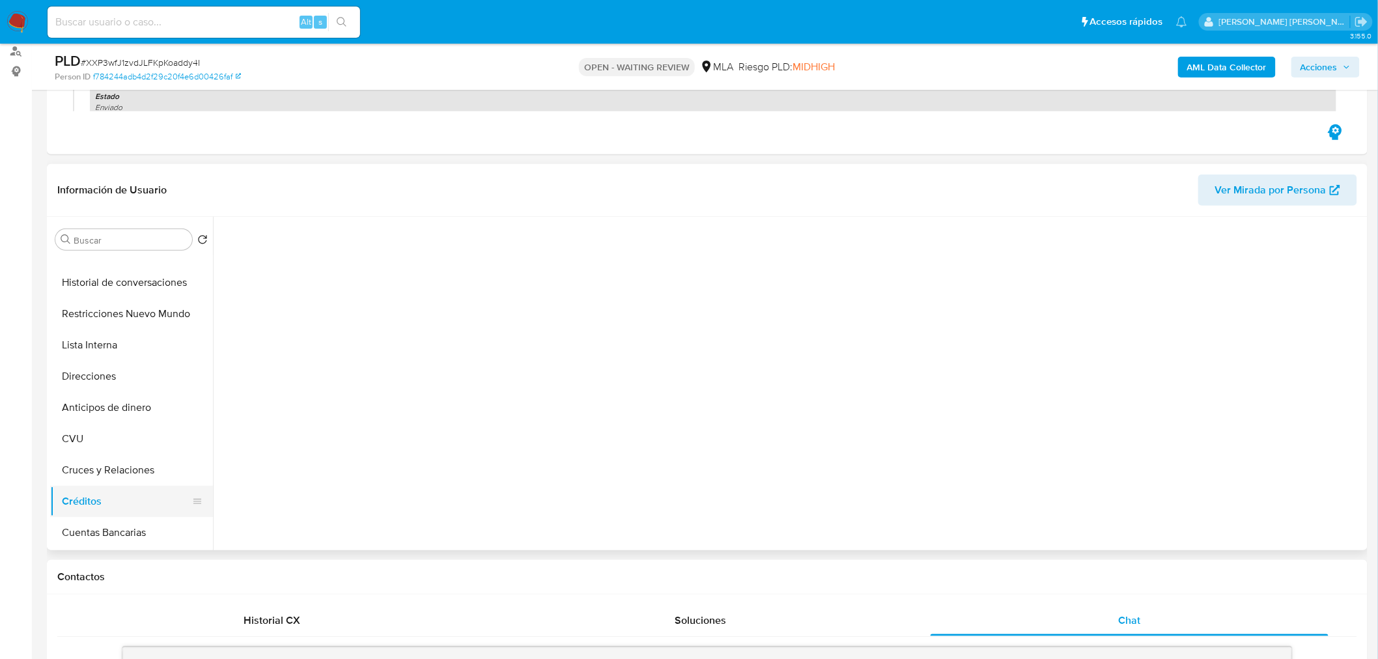
click at [95, 500] on button "Créditos" at bounding box center [126, 501] width 152 height 31
click at [125, 467] on button "Cruces y Relaciones" at bounding box center [126, 470] width 152 height 31
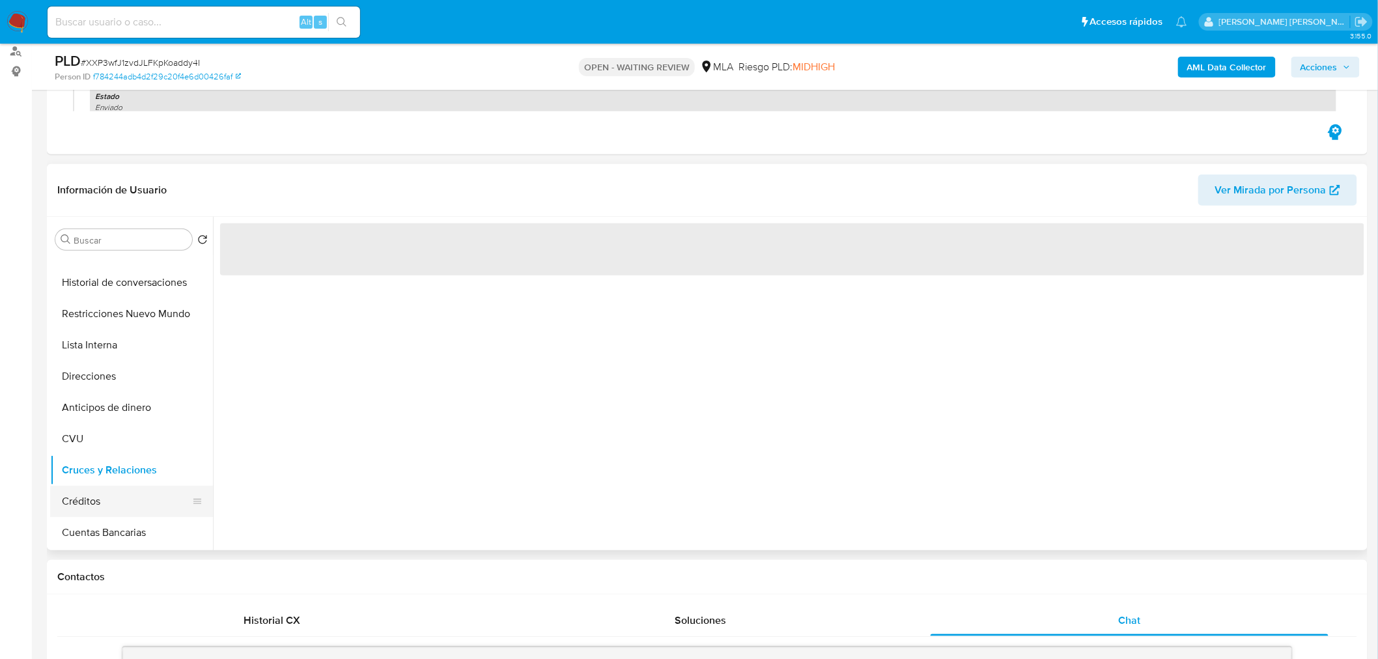
click at [126, 502] on button "Créditos" at bounding box center [126, 501] width 152 height 31
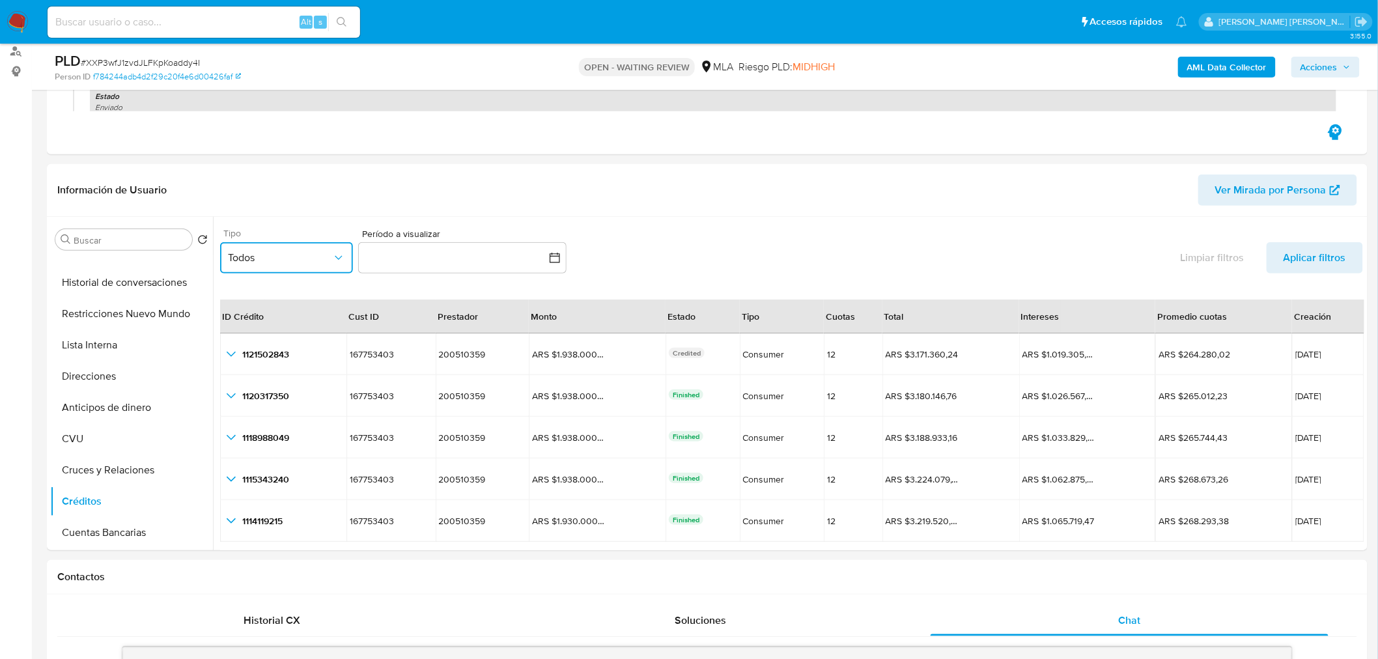
click at [328, 261] on span "Todos" at bounding box center [280, 257] width 104 height 13
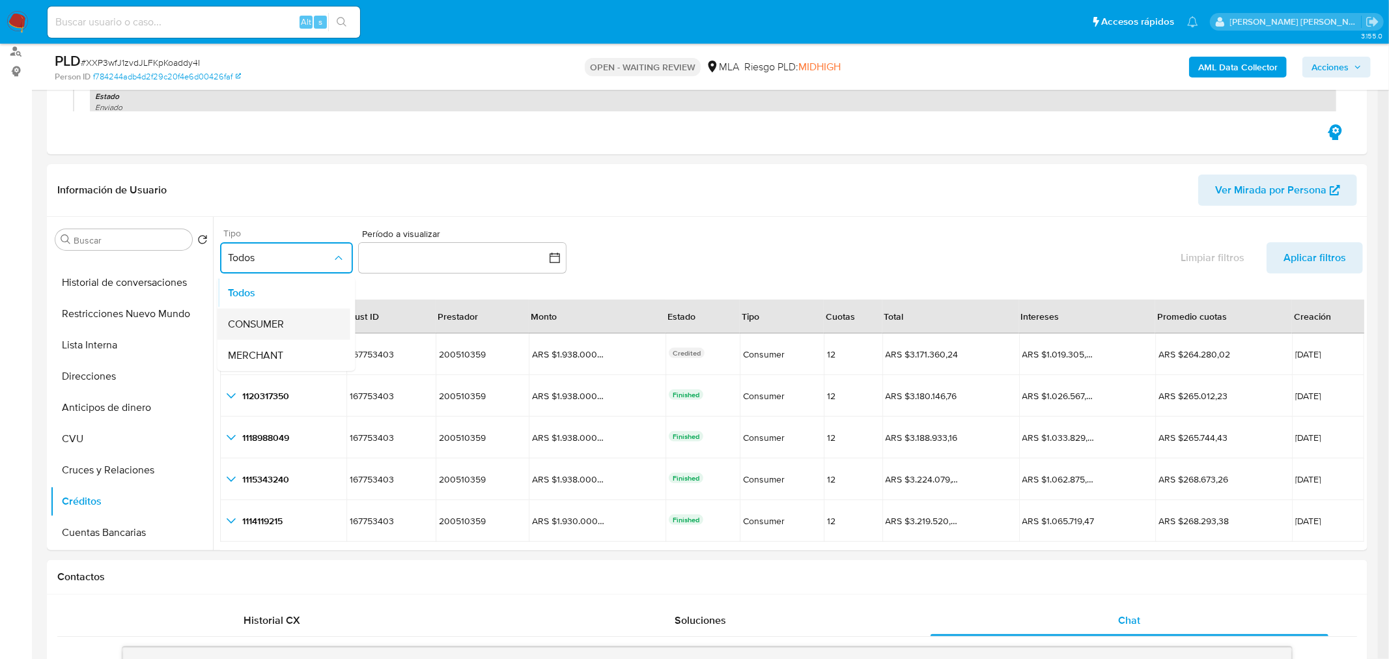
click at [246, 317] on span "CONSUMER" at bounding box center [256, 323] width 56 height 13
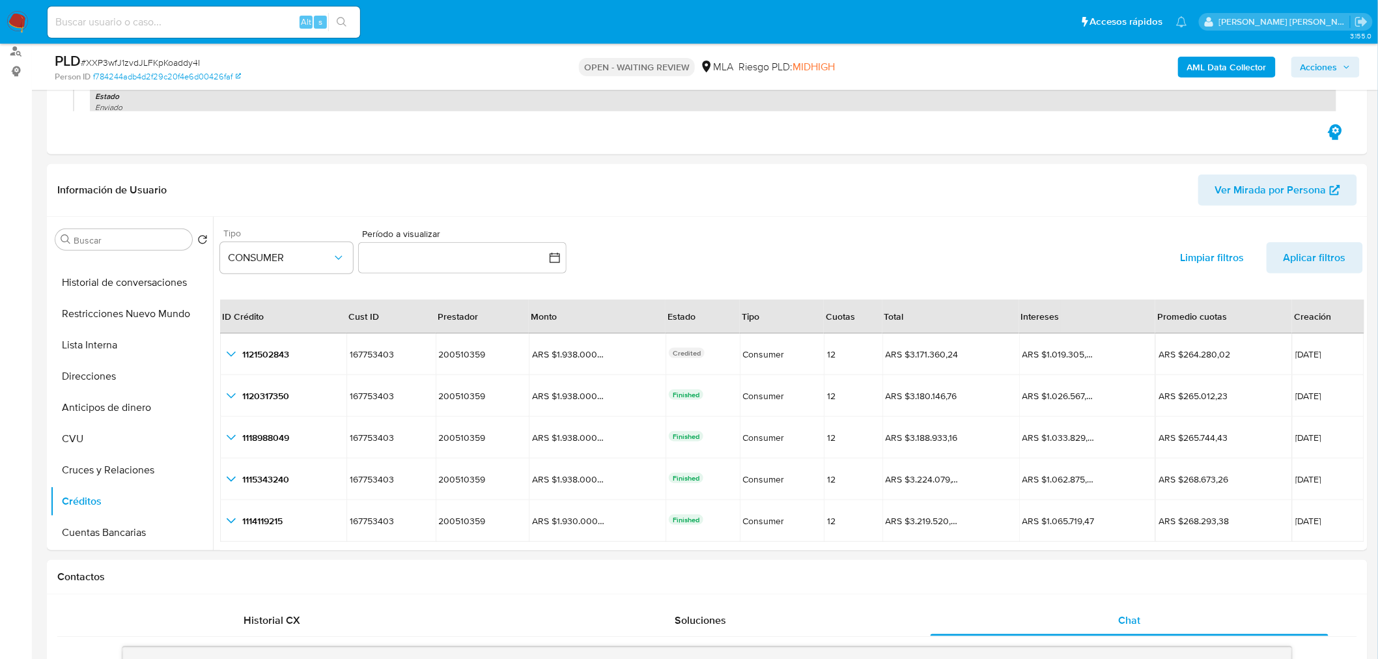
drag, startPoint x: 730, startPoint y: 210, endPoint x: 658, endPoint y: 237, distance: 77.3
click at [730, 208] on div "Información de Usuario Ver Mirada por Persona" at bounding box center [707, 190] width 1321 height 53
click at [561, 261] on button "button" at bounding box center [462, 257] width 208 height 31
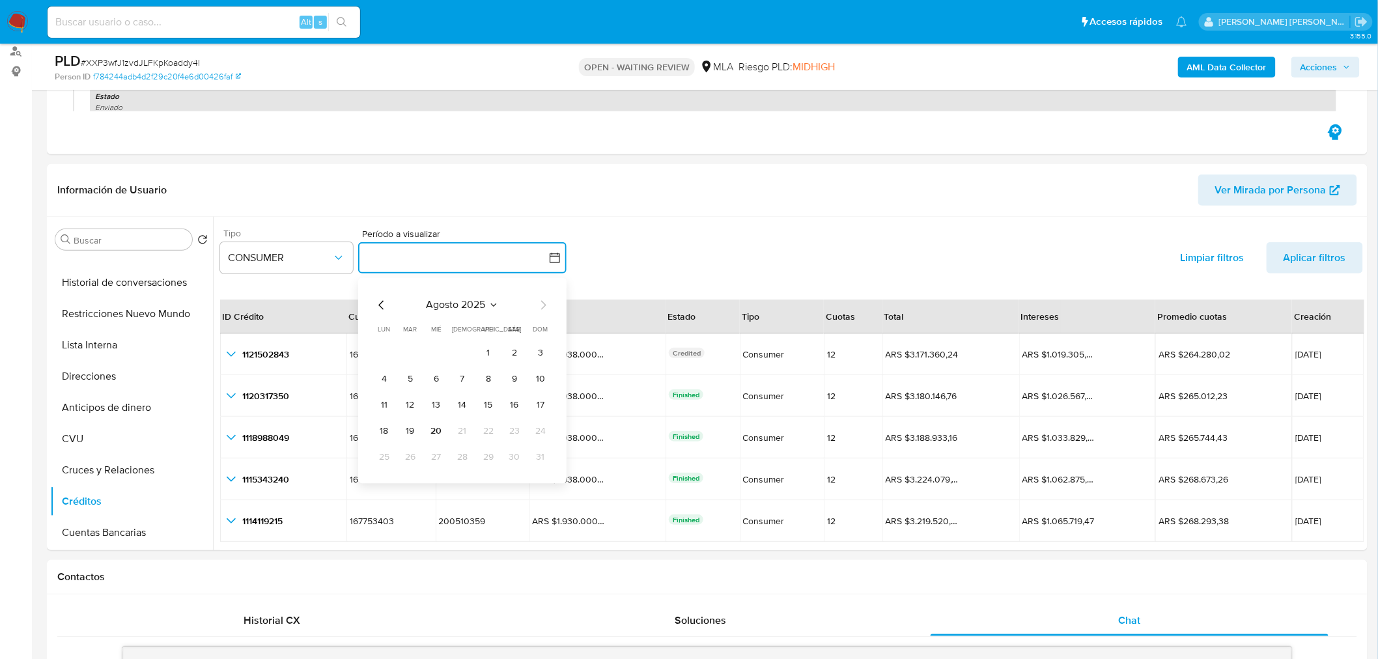
click at [374, 300] on icon "Mes anterior" at bounding box center [382, 305] width 16 height 16
click at [402, 354] on button "1" at bounding box center [410, 353] width 21 height 21
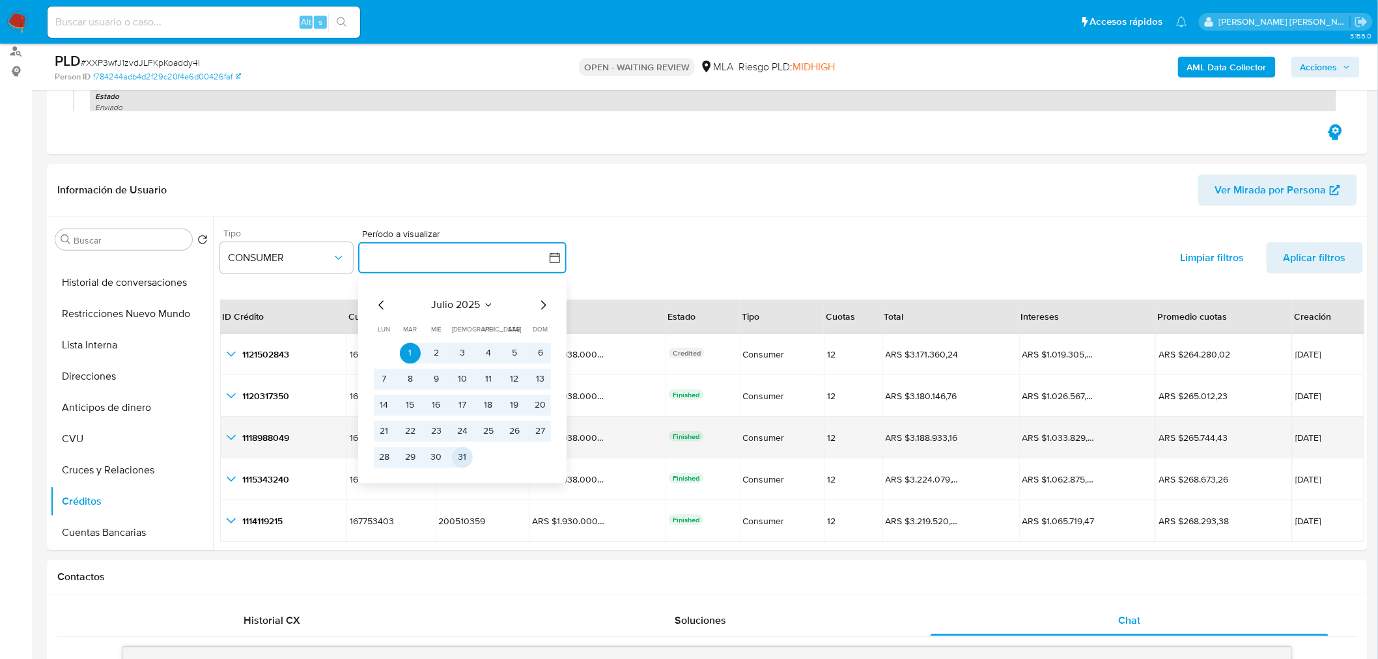
drag, startPoint x: 464, startPoint y: 458, endPoint x: 464, endPoint y: 446, distance: 12.4
click at [464, 458] on button "31" at bounding box center [462, 457] width 21 height 21
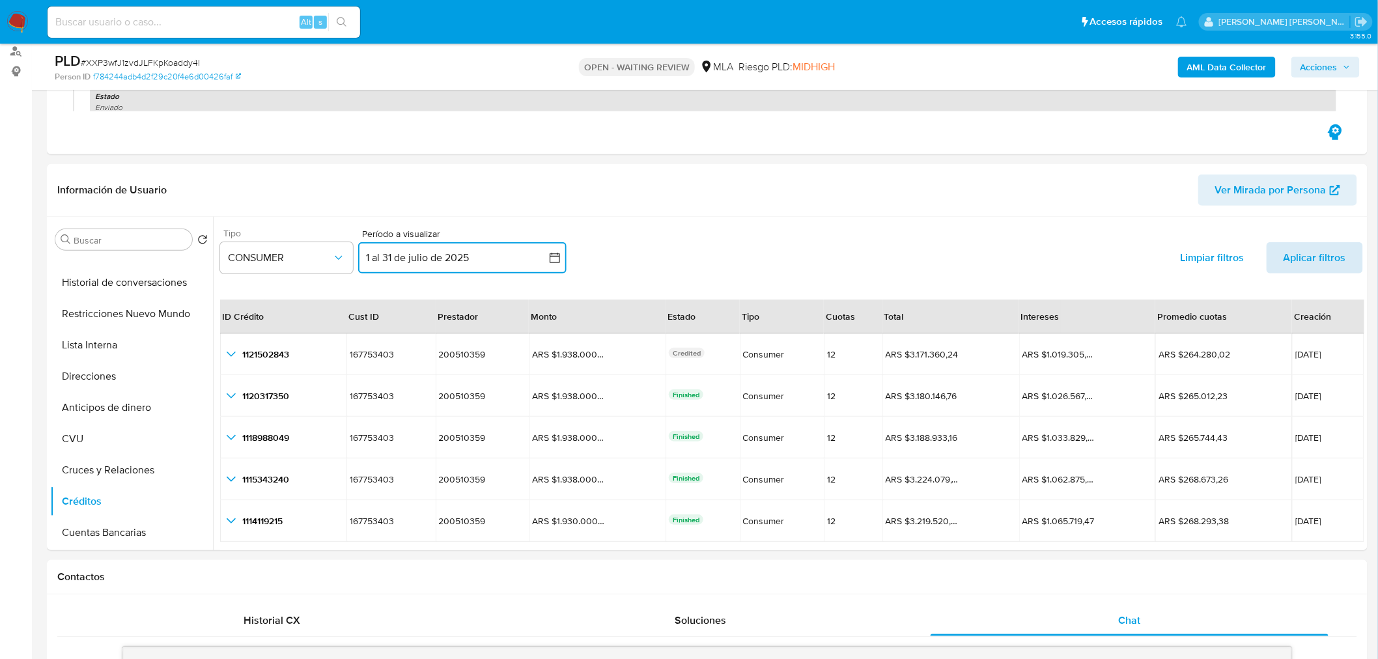
click at [1299, 246] on span "Aplicar filtros" at bounding box center [1315, 257] width 63 height 31
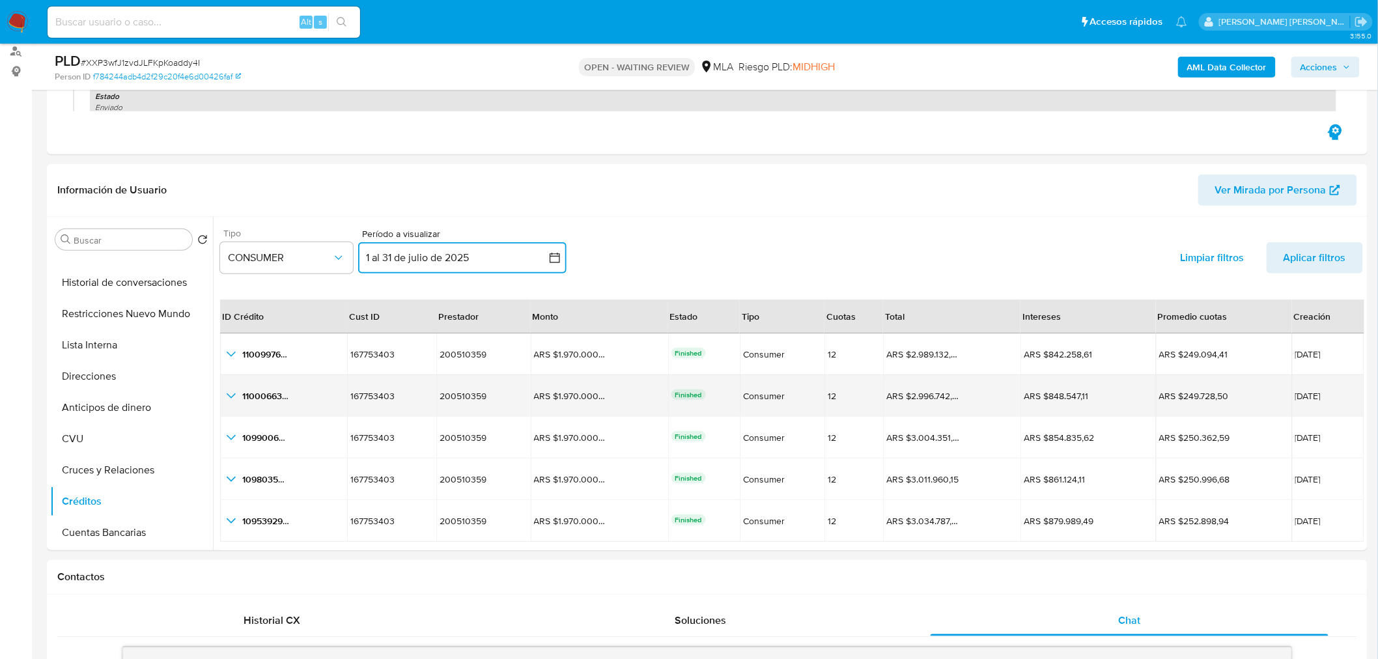
scroll to position [29, 0]
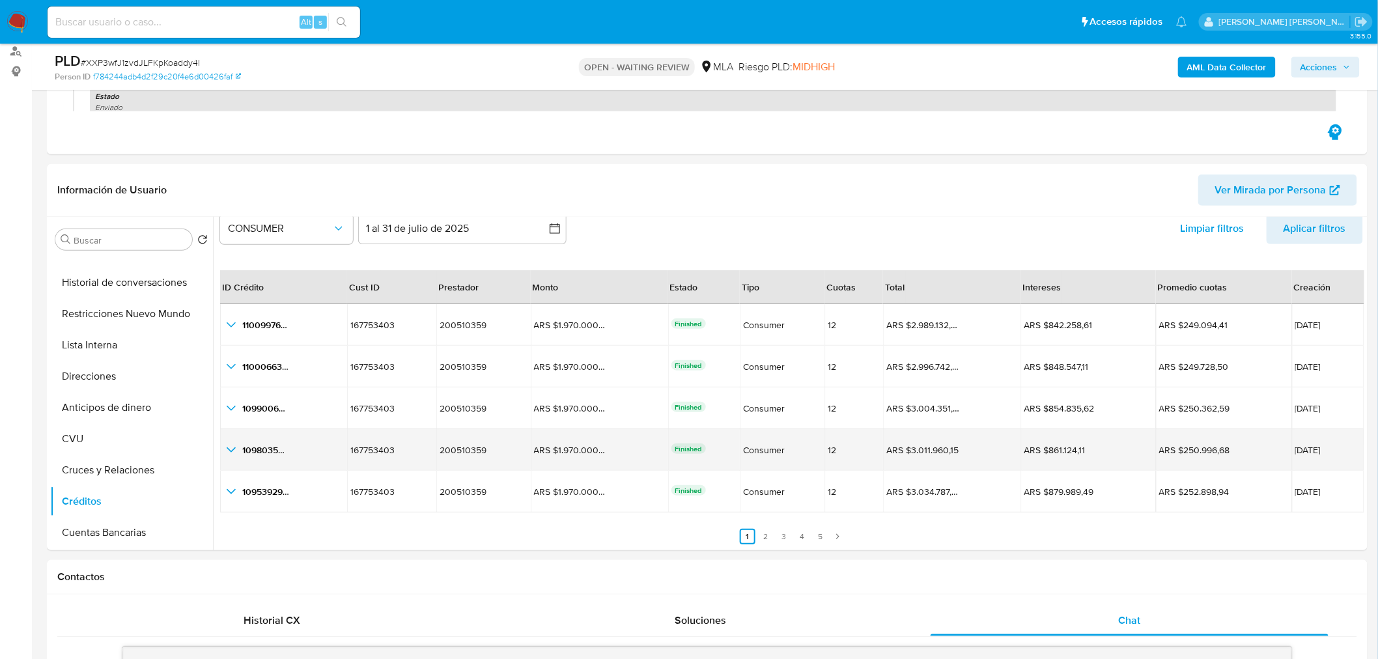
drag, startPoint x: 960, startPoint y: 456, endPoint x: 864, endPoint y: 463, distance: 96.0
click at [883, 463] on td "ARS $3.011.960,15 ARS $3.011.960,15" at bounding box center [951, 450] width 137 height 42
drag, startPoint x: 827, startPoint y: 445, endPoint x: 816, endPoint y: 451, distance: 12.2
click at [828, 447] on div "12" at bounding box center [854, 450] width 52 height 12
drag, startPoint x: 681, startPoint y: 452, endPoint x: 656, endPoint y: 452, distance: 25.4
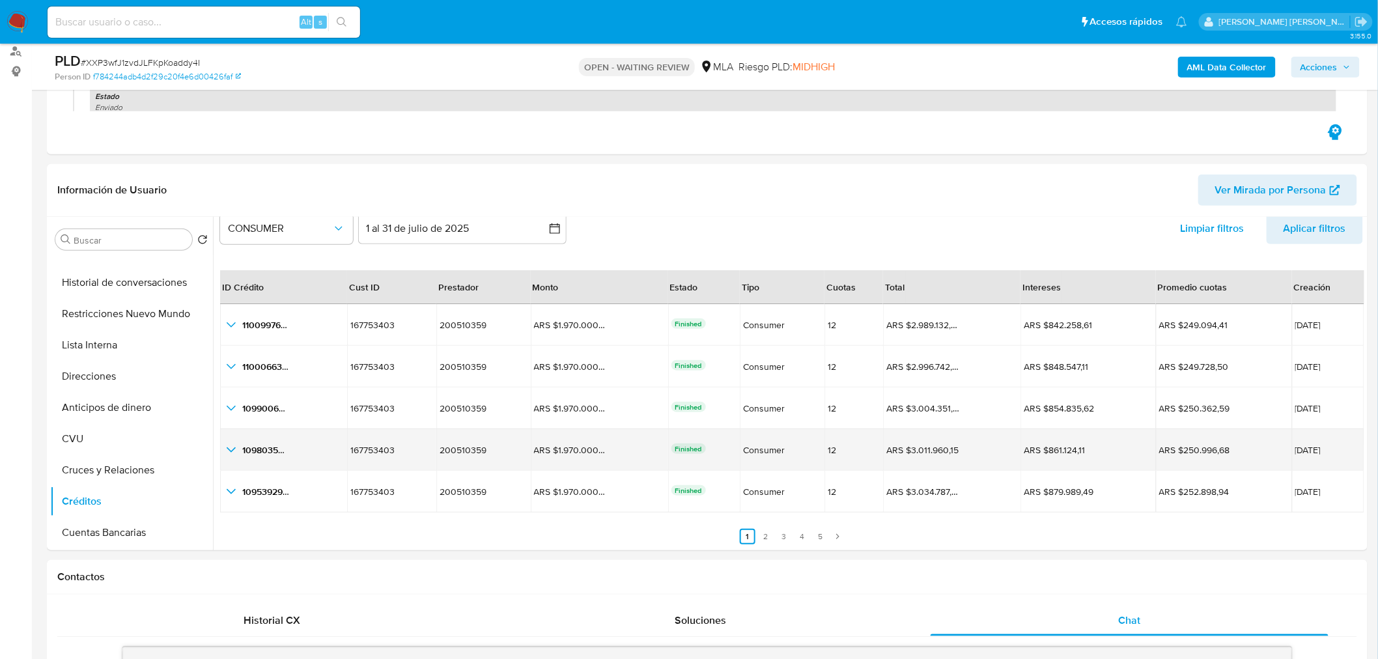
click at [668, 452] on td "Finished" at bounding box center [704, 450] width 72 height 42
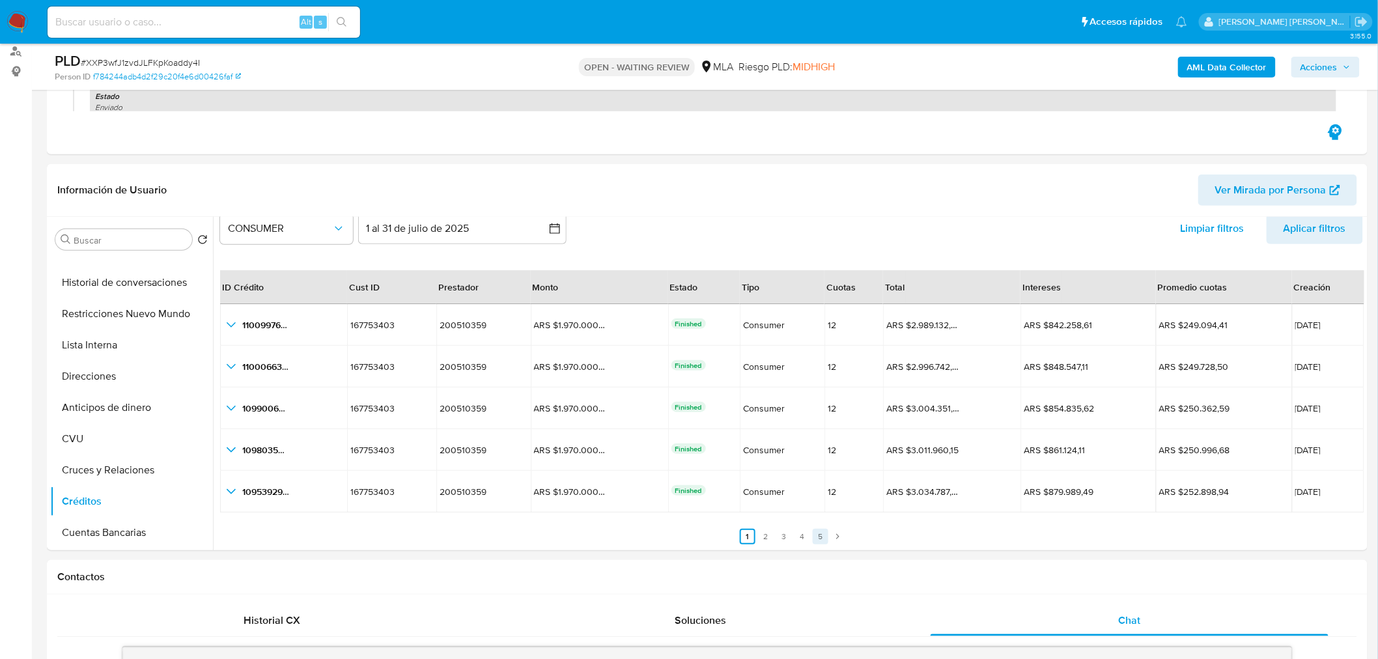
click at [817, 536] on link "5" at bounding box center [821, 537] width 16 height 16
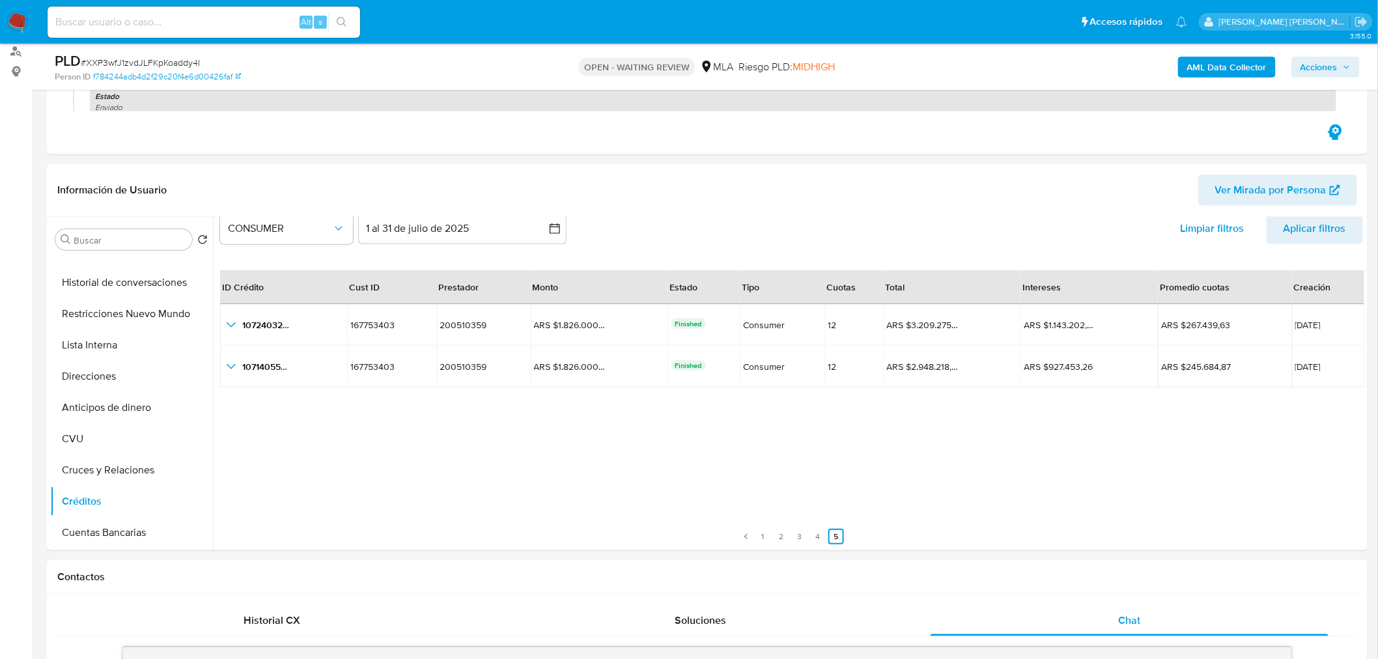
click at [811, 544] on div at bounding box center [788, 383] width 1151 height 333
click at [818, 544] on div at bounding box center [788, 383] width 1151 height 333
click at [817, 535] on link "4" at bounding box center [818, 537] width 16 height 16
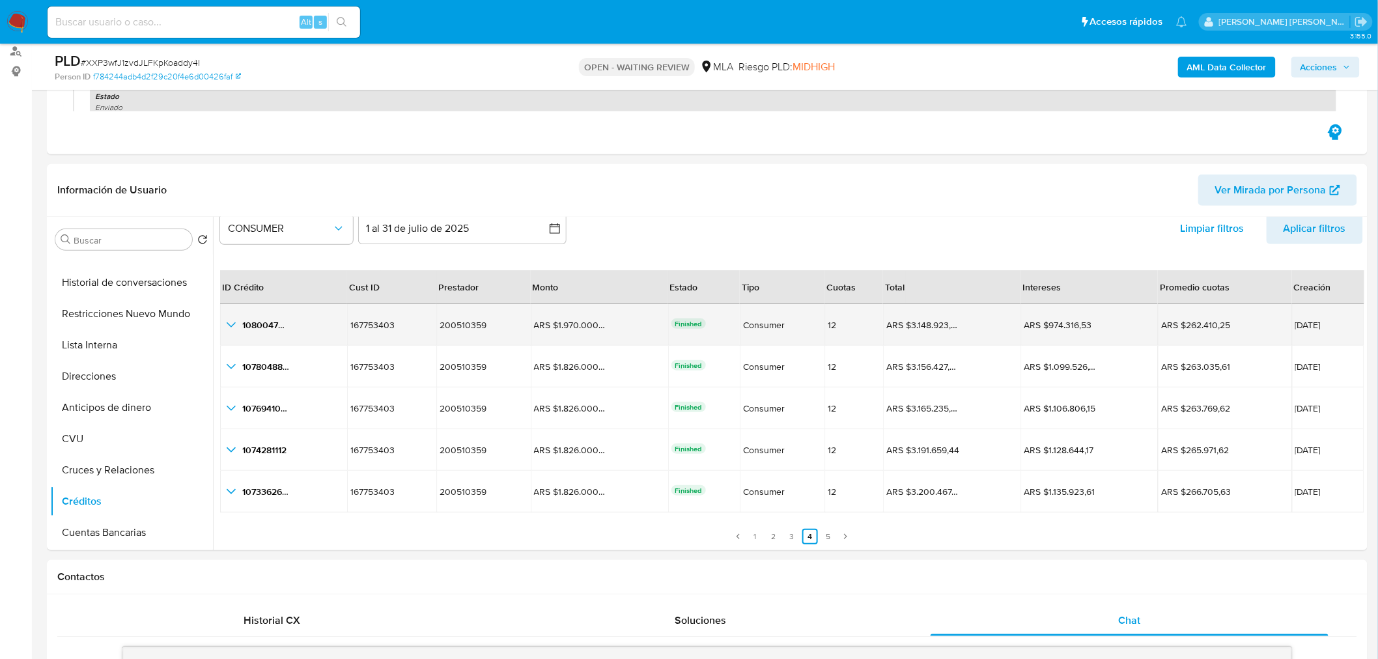
drag, startPoint x: 613, startPoint y: 316, endPoint x: 511, endPoint y: 335, distance: 104.0
click at [511, 335] on tr "1080047091 1080047091 167753403 167753403 200510359 200510359 ARS $1.970.000,00…" at bounding box center [792, 325] width 1144 height 42
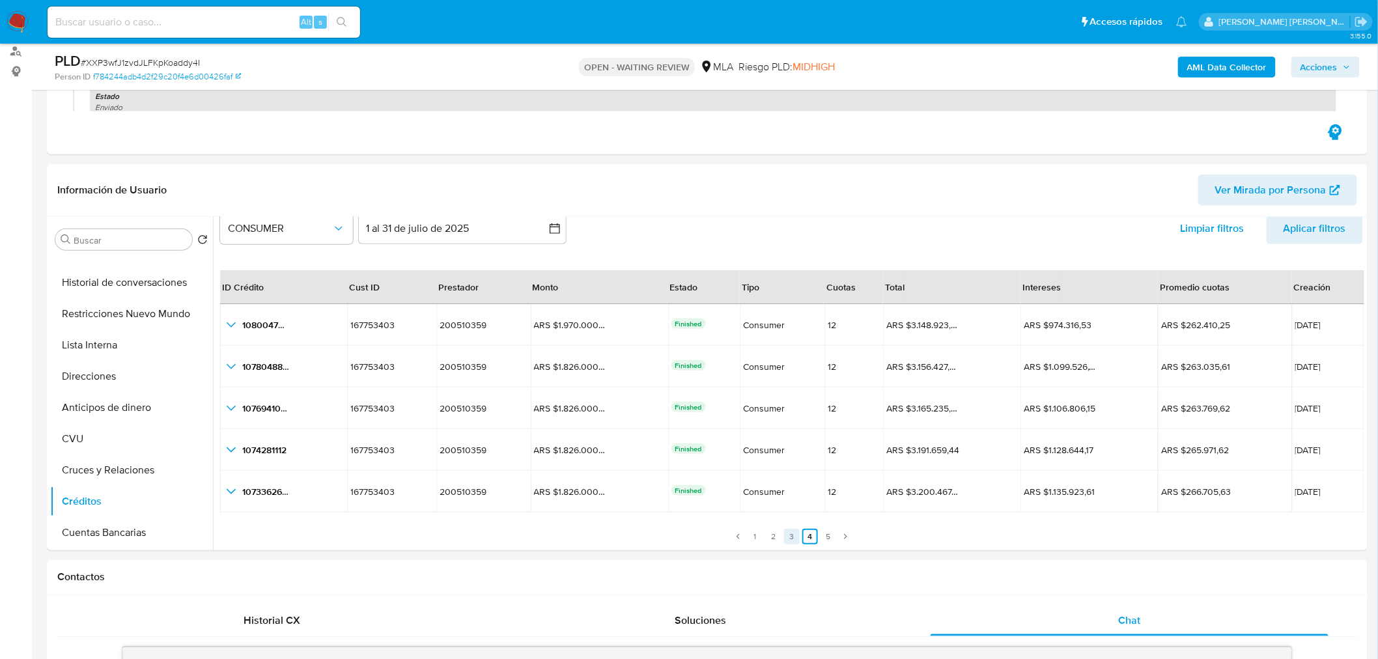
click at [786, 535] on link "3" at bounding box center [792, 537] width 16 height 16
click at [788, 537] on link "3" at bounding box center [792, 537] width 16 height 16
click at [773, 535] on link "2" at bounding box center [774, 537] width 16 height 16
click at [752, 529] on link "1" at bounding box center [756, 537] width 16 height 16
click at [225, 451] on icon "button_show_hidden_detail_by_id_3" at bounding box center [231, 450] width 16 height 16
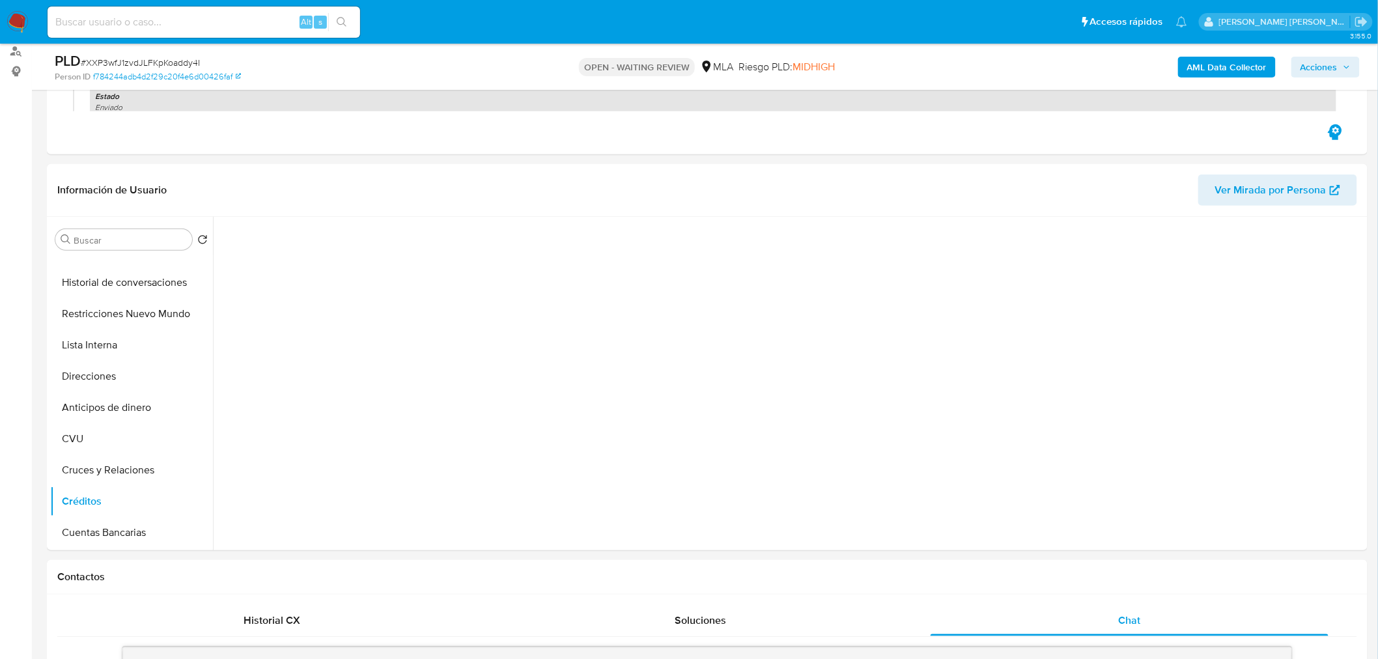
scroll to position [0, 0]
click at [427, 655] on div at bounding box center [707, 658] width 1168 height 21
